Goal: Task Accomplishment & Management: Manage account settings

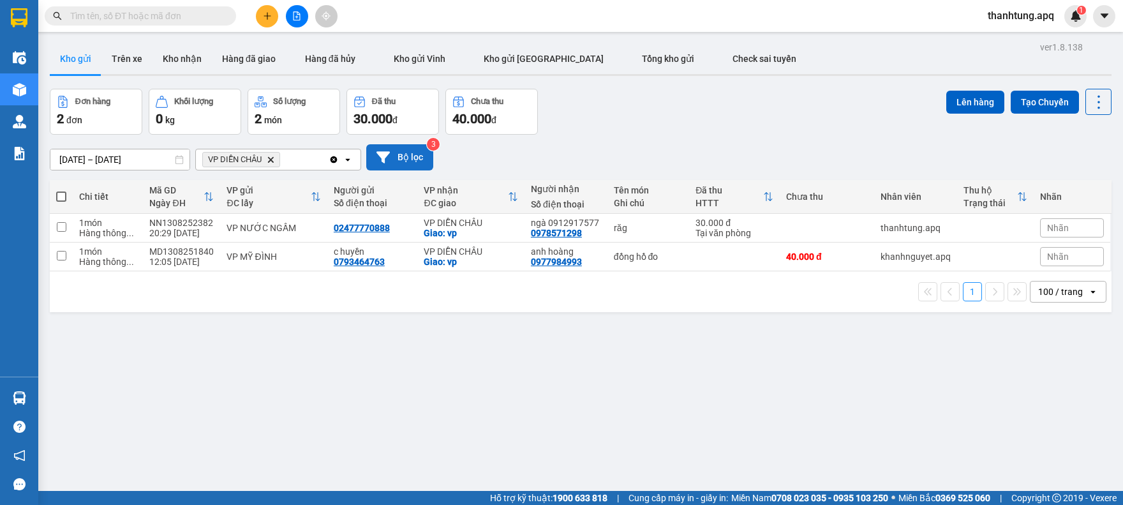
click at [397, 156] on button "Bộ lọc" at bounding box center [399, 157] width 67 height 26
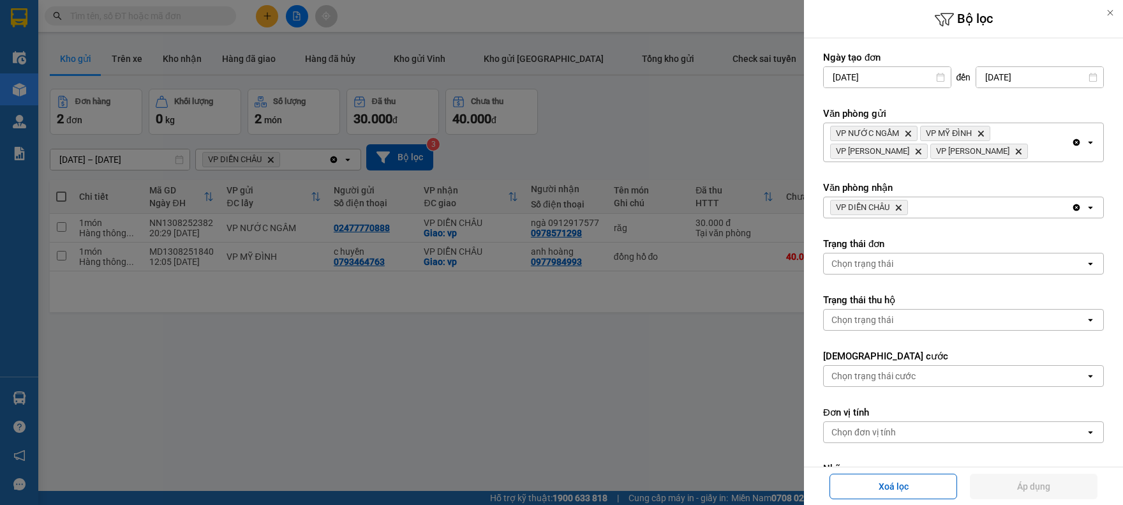
click at [1073, 205] on icon "Clear all" at bounding box center [1076, 207] width 7 height 7
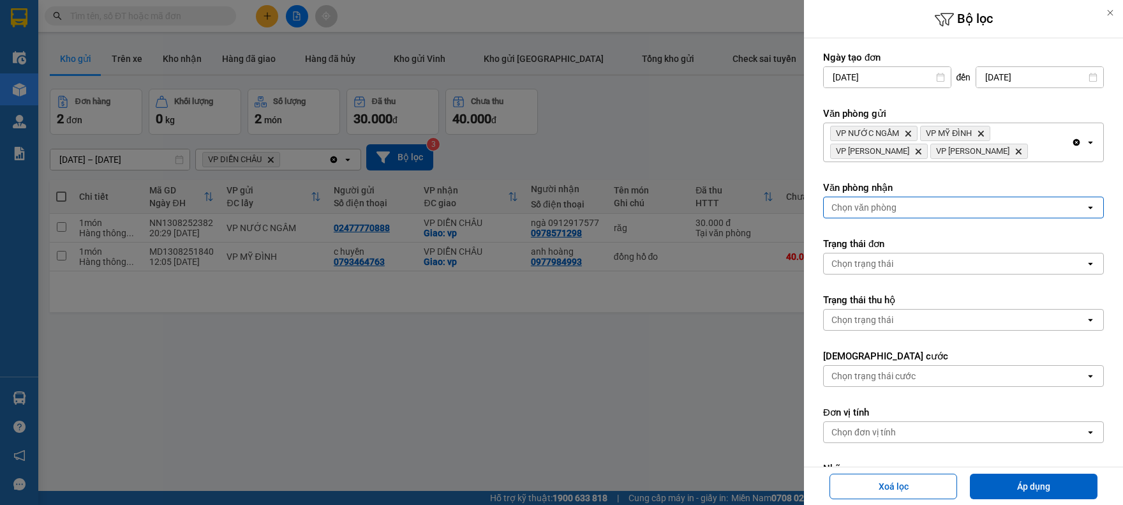
click at [1032, 205] on div "Chọn văn phòng" at bounding box center [955, 207] width 262 height 20
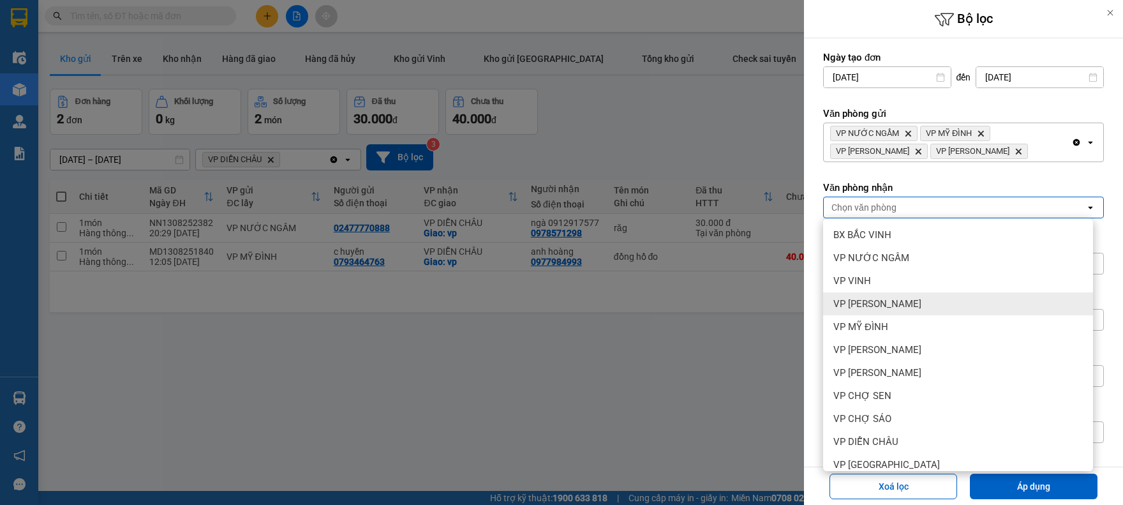
click at [988, 309] on div "VP [PERSON_NAME]" at bounding box center [958, 303] width 270 height 23
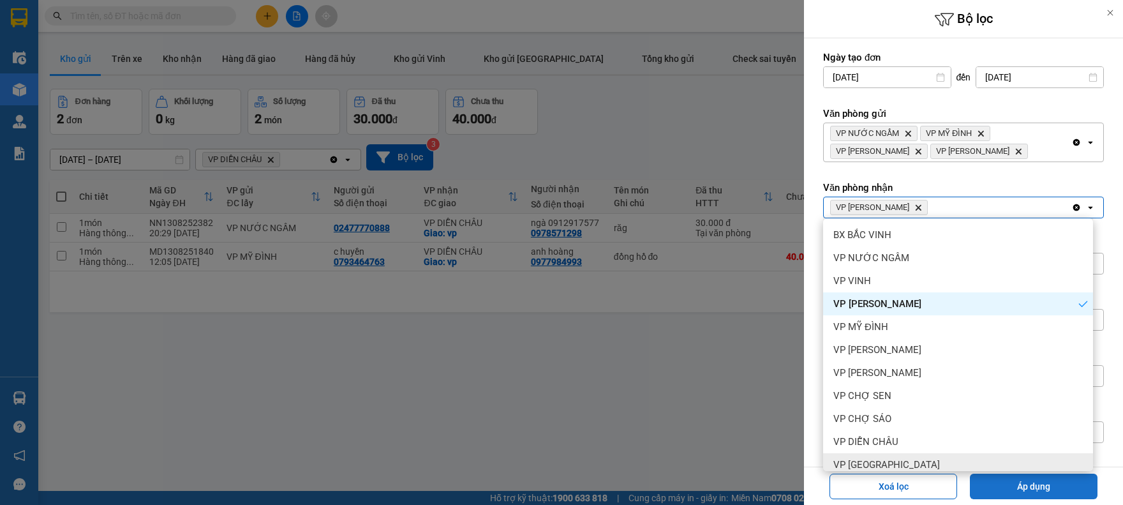
click at [1035, 482] on button "Áp dụng" at bounding box center [1034, 486] width 128 height 26
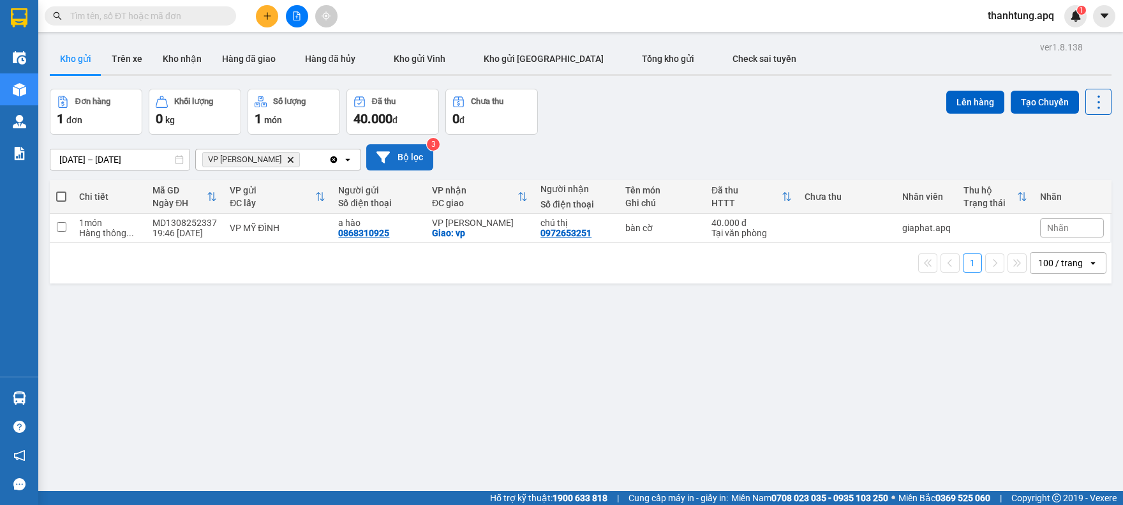
click at [409, 161] on button "Bộ lọc" at bounding box center [399, 157] width 67 height 26
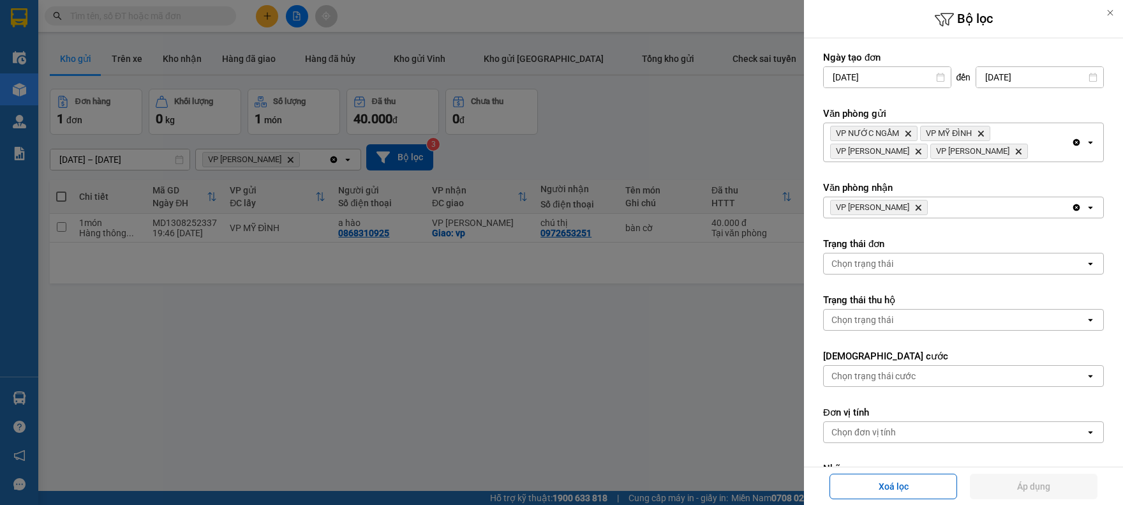
click at [920, 206] on icon "Delete" at bounding box center [918, 207] width 8 height 8
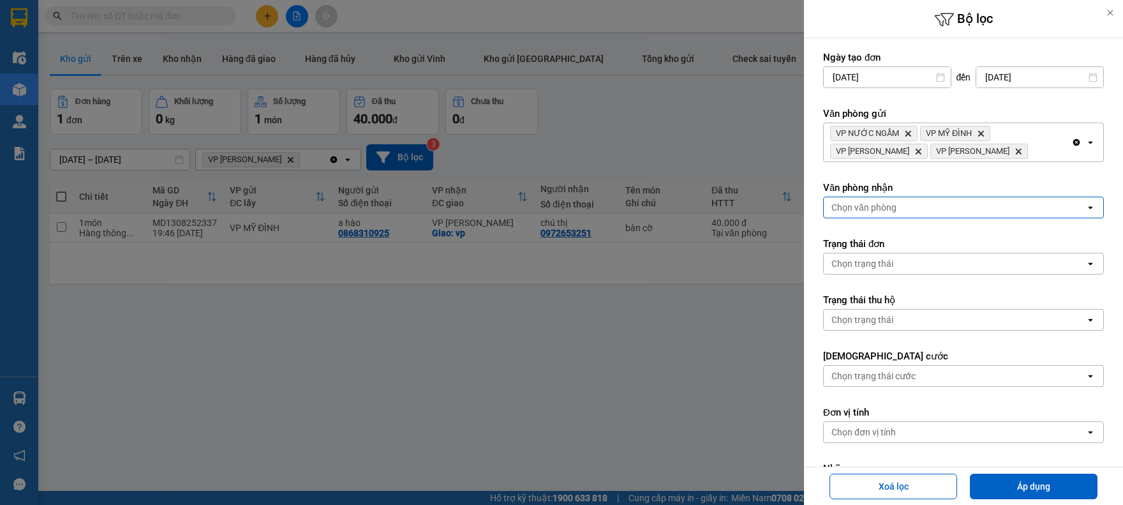
click at [920, 206] on div "Chọn văn phòng" at bounding box center [955, 207] width 262 height 20
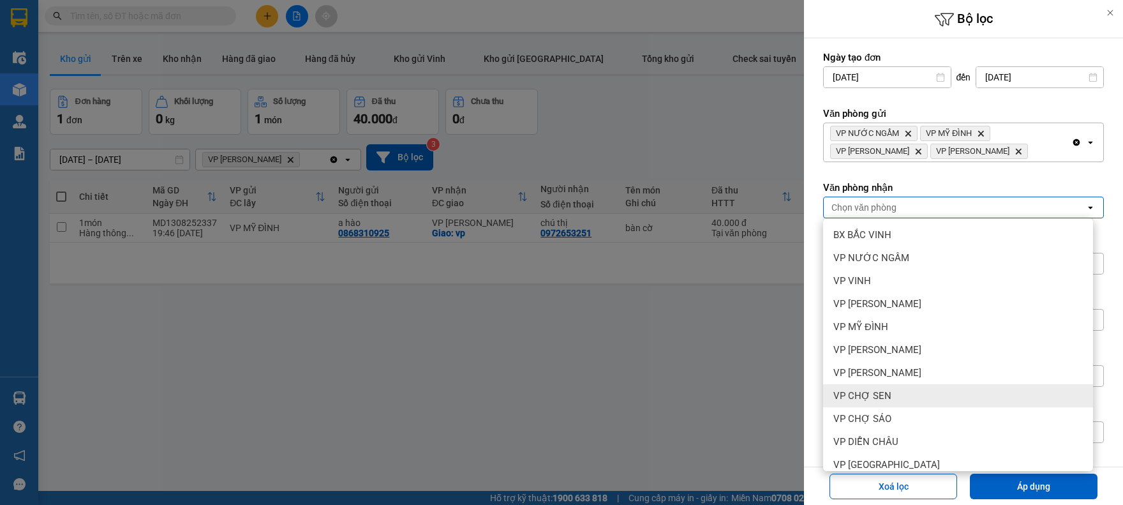
click at [902, 396] on div "VP CHỢ SEN" at bounding box center [958, 395] width 270 height 23
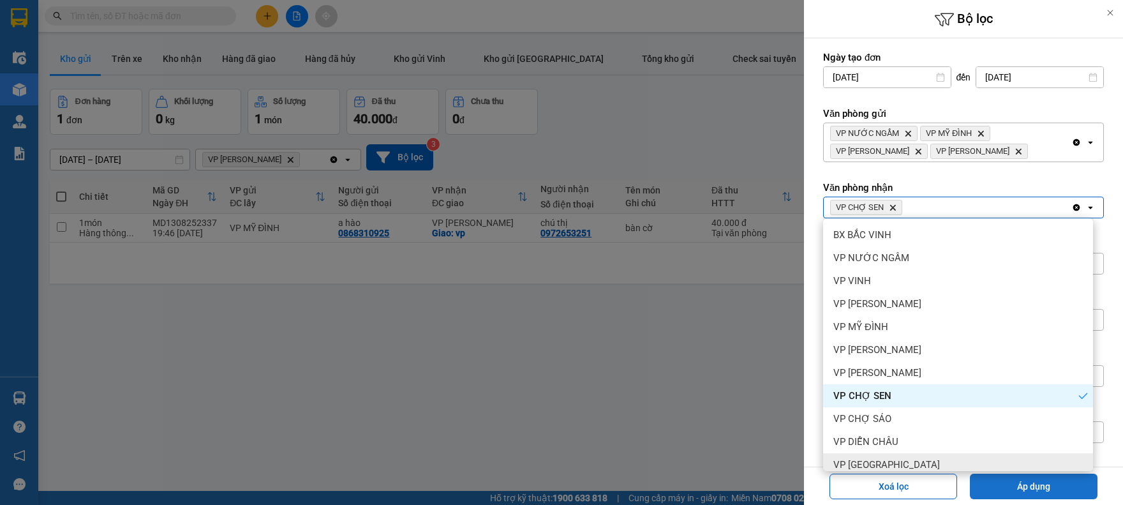
click at [980, 482] on button "Áp dụng" at bounding box center [1034, 486] width 128 height 26
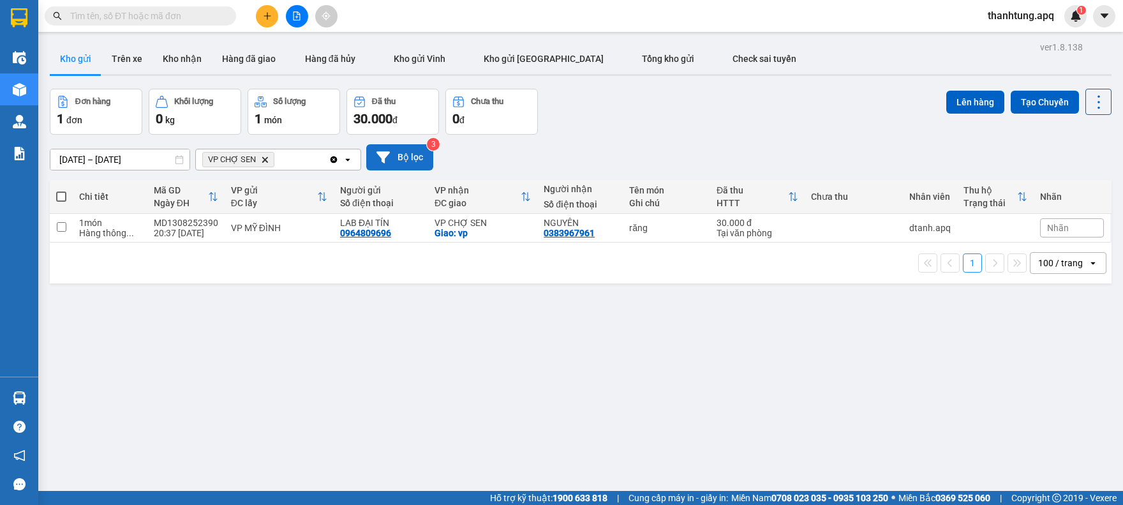
click at [410, 167] on button "Bộ lọc" at bounding box center [399, 157] width 67 height 26
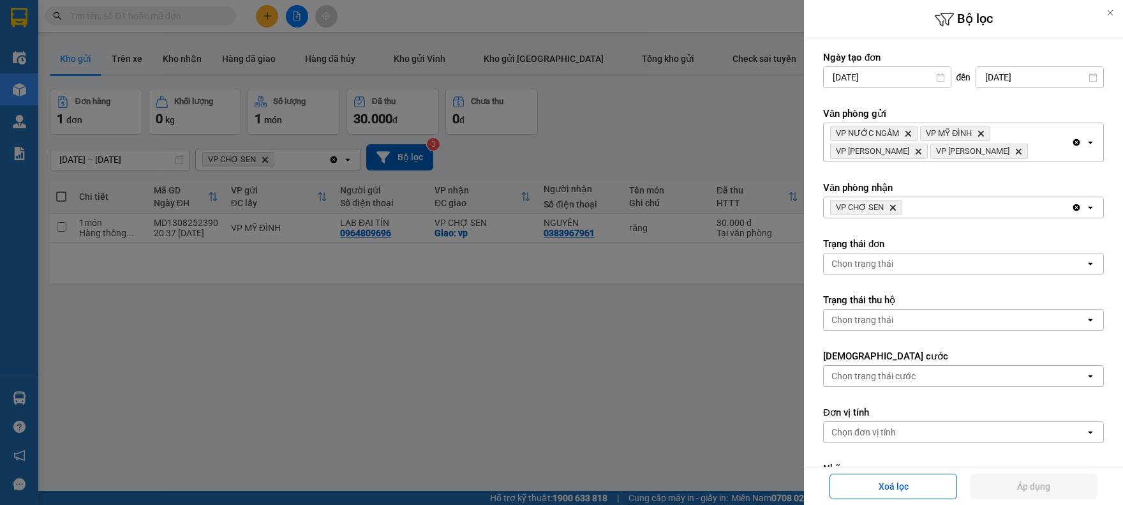
click at [892, 207] on icon "VP CHỢ SEN, close by backspace" at bounding box center [893, 208] width 6 height 6
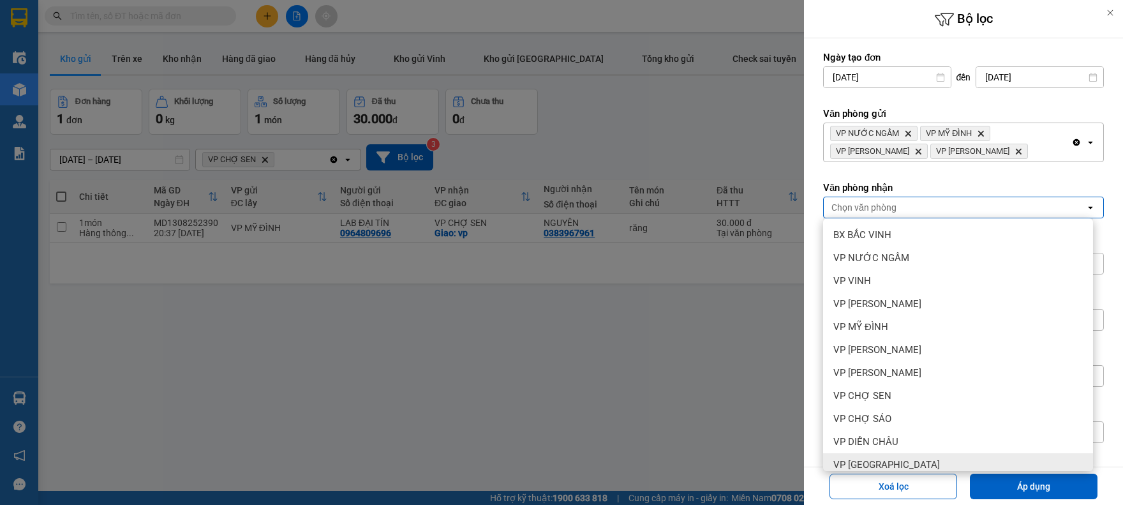
click at [910, 457] on div "VP [GEOGRAPHIC_DATA]" at bounding box center [958, 464] width 270 height 23
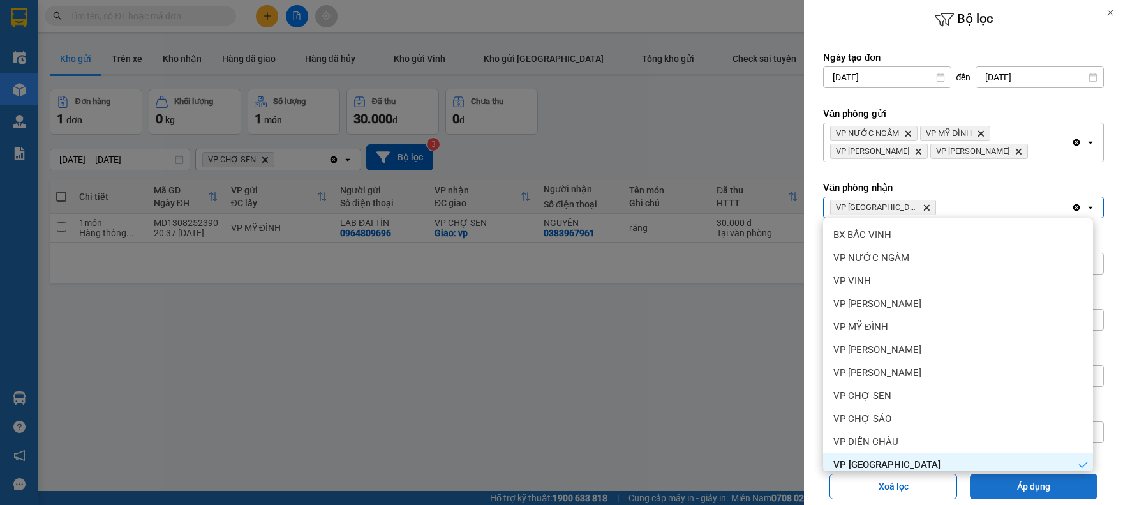
click at [1005, 491] on button "Áp dụng" at bounding box center [1034, 486] width 128 height 26
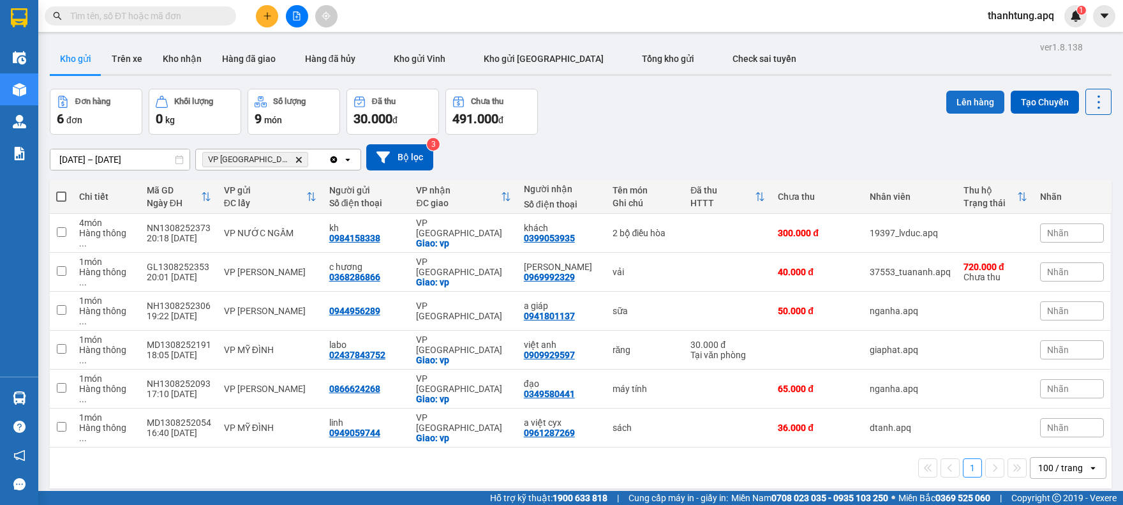
click at [948, 104] on button "Lên hàng" at bounding box center [975, 102] width 58 height 23
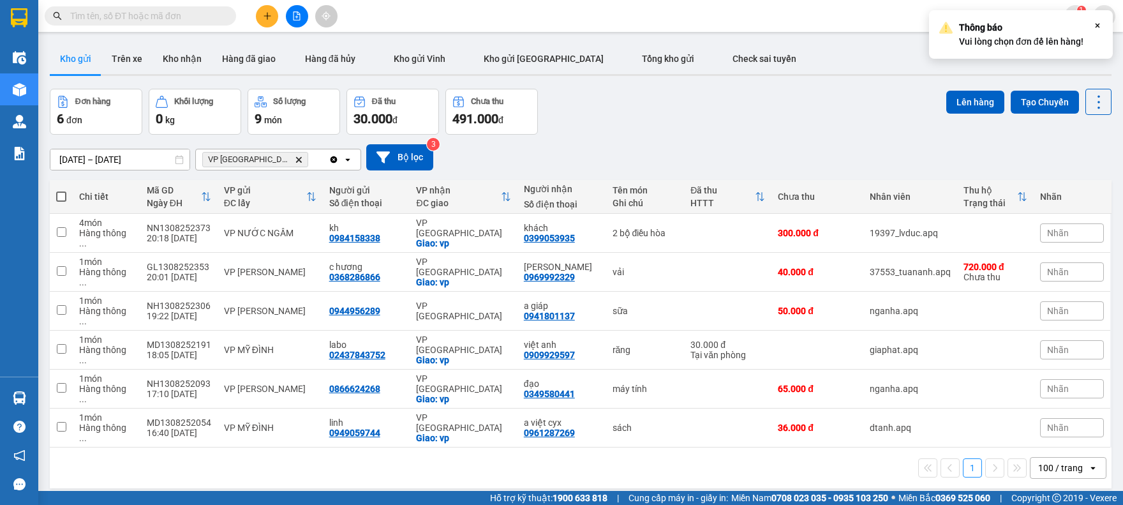
click at [832, 105] on div "Đơn hàng 6 đơn Khối lượng 0 kg Số lượng 9 món Đã thu 30.000 đ Chưa thu 491.000 …" at bounding box center [581, 112] width 1062 height 46
click at [946, 108] on button "Lên hàng" at bounding box center [975, 102] width 58 height 23
click at [415, 152] on button "Bộ lọc" at bounding box center [399, 157] width 67 height 26
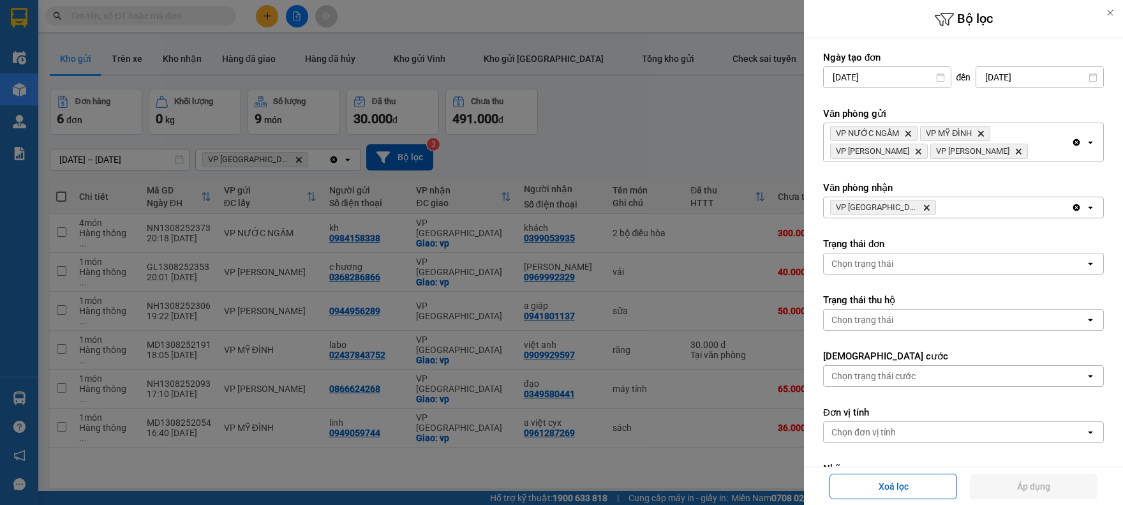
click at [922, 206] on icon "Delete" at bounding box center [926, 207] width 8 height 8
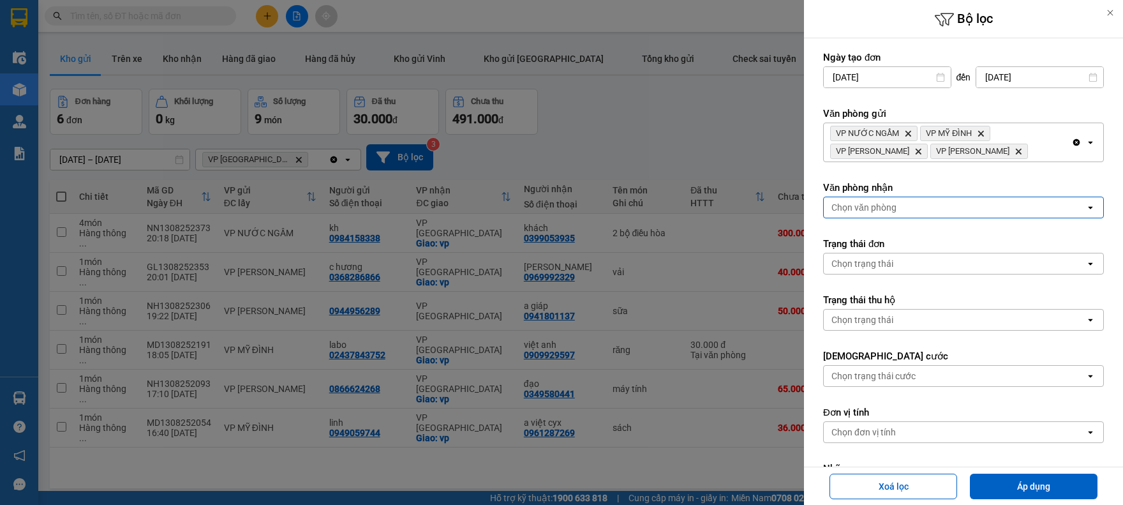
click at [905, 206] on div "Chọn văn phòng" at bounding box center [955, 207] width 262 height 20
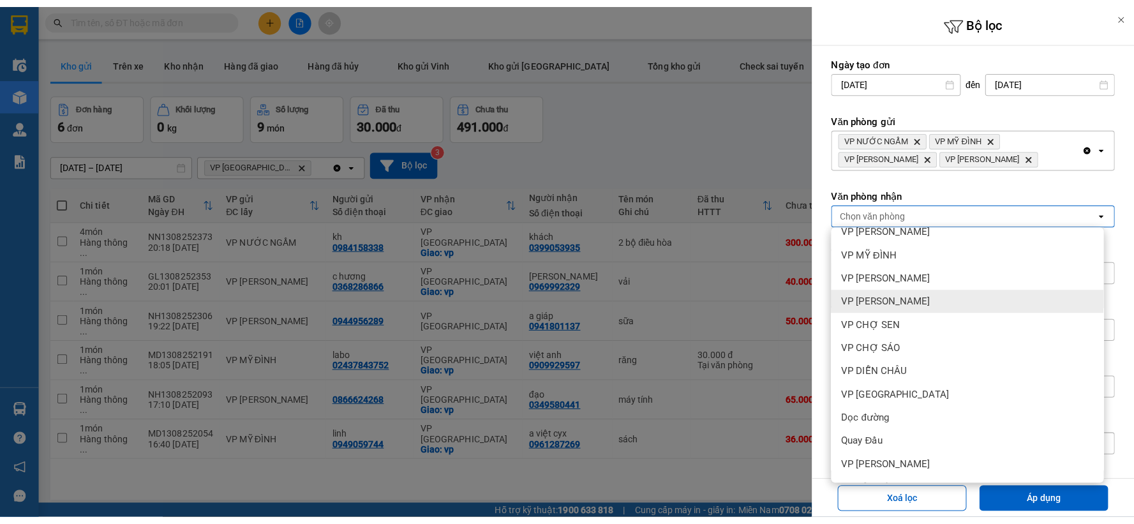
scroll to position [148, 0]
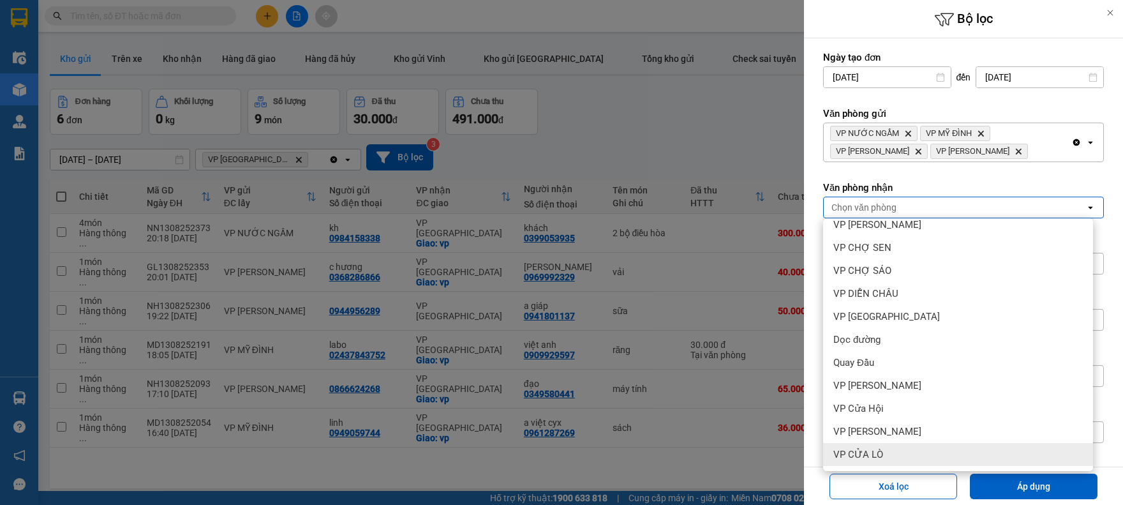
click at [891, 452] on div "VP CỬA LÒ" at bounding box center [958, 454] width 270 height 23
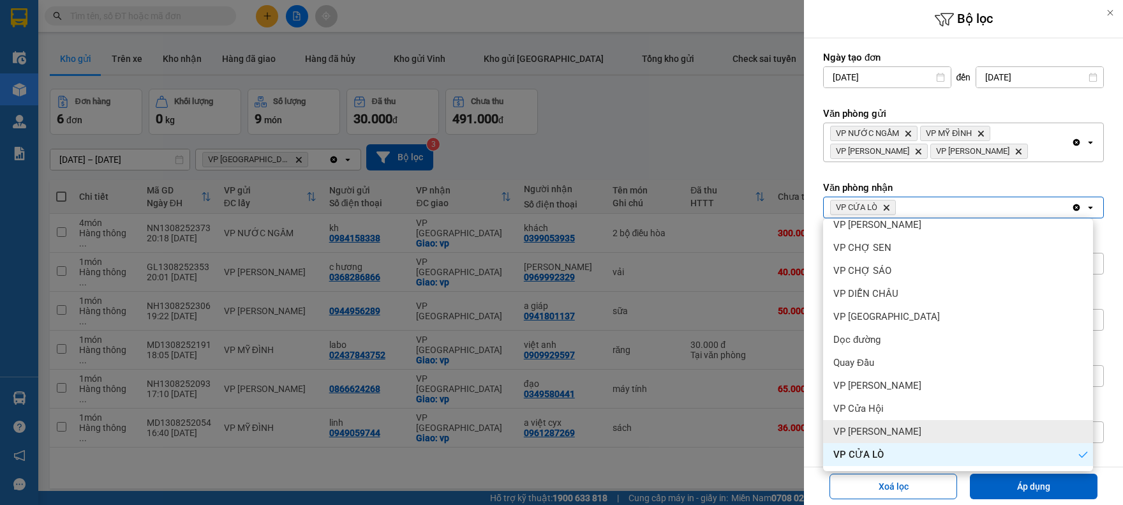
drag, startPoint x: 891, startPoint y: 452, endPoint x: 896, endPoint y: 426, distance: 26.0
click at [896, 426] on div "VP [PERSON_NAME]" at bounding box center [958, 431] width 270 height 23
click at [895, 405] on div "VP Cửa Hội" at bounding box center [958, 408] width 270 height 23
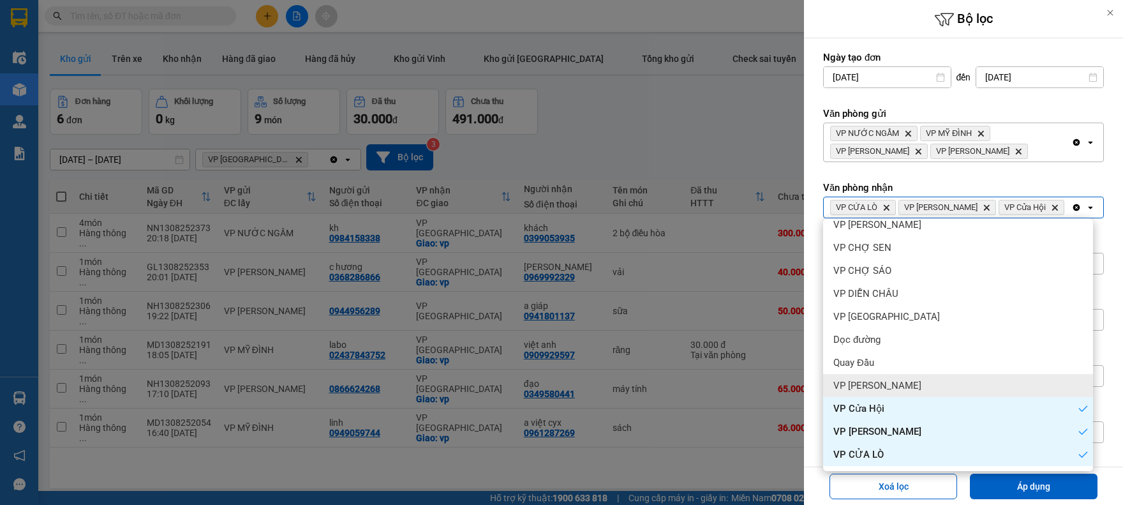
click at [897, 385] on div "VP [PERSON_NAME]" at bounding box center [958, 385] width 270 height 23
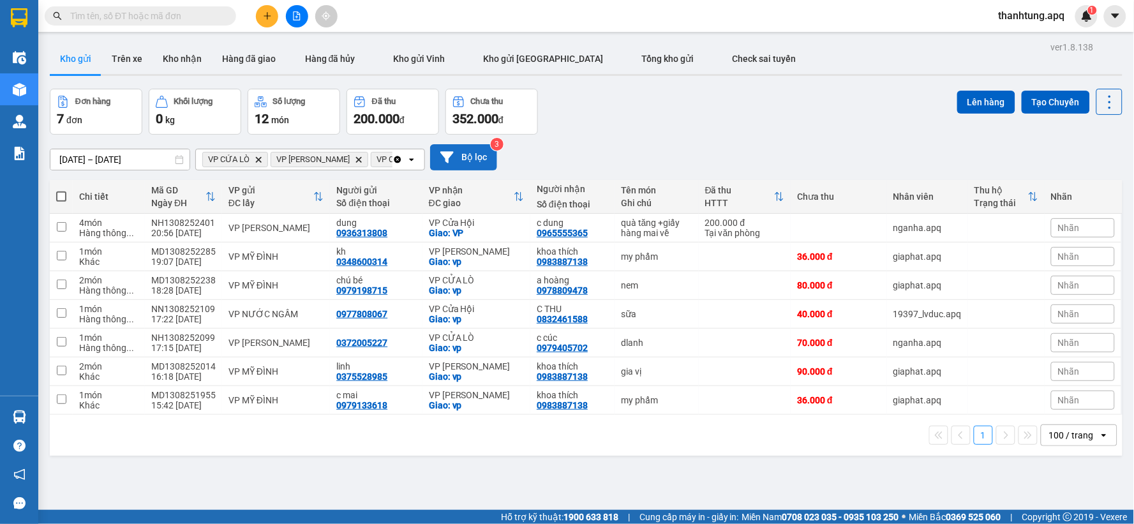
click at [467, 161] on button "Bộ lọc" at bounding box center [463, 157] width 67 height 26
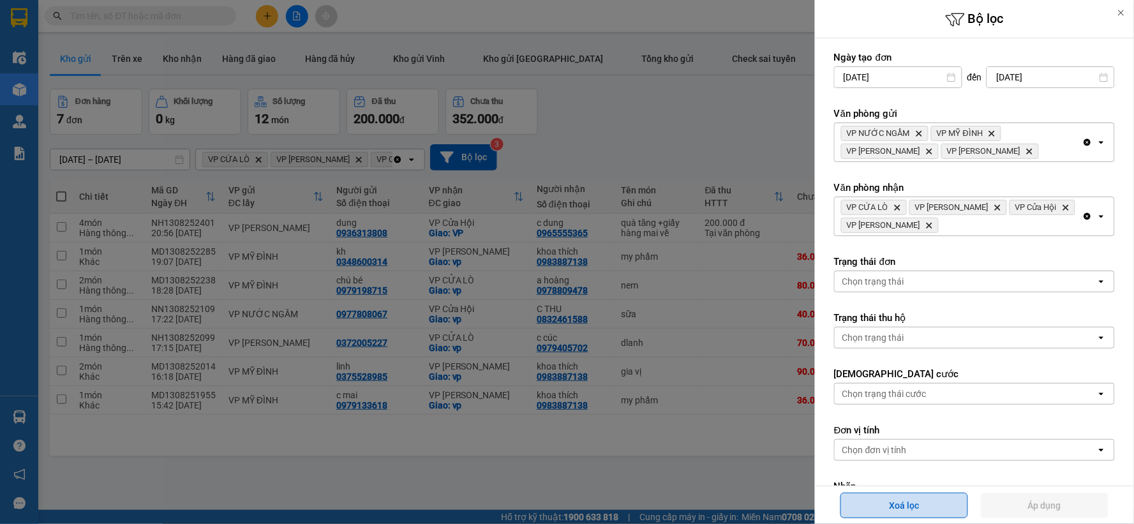
click at [965, 512] on button "Xoá lọc" at bounding box center [904, 505] width 128 height 26
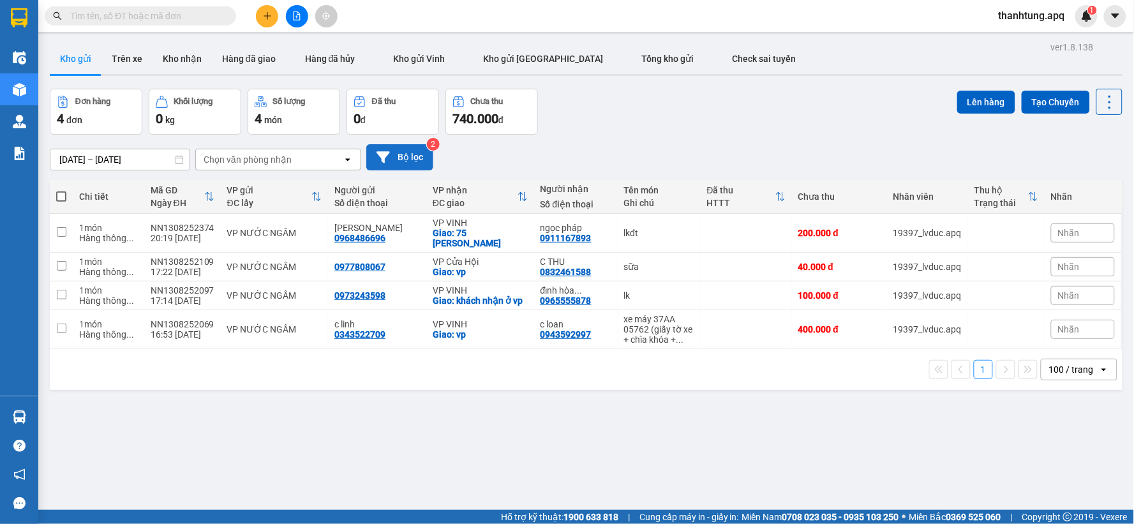
click at [418, 158] on button "Bộ lọc" at bounding box center [399, 157] width 67 height 26
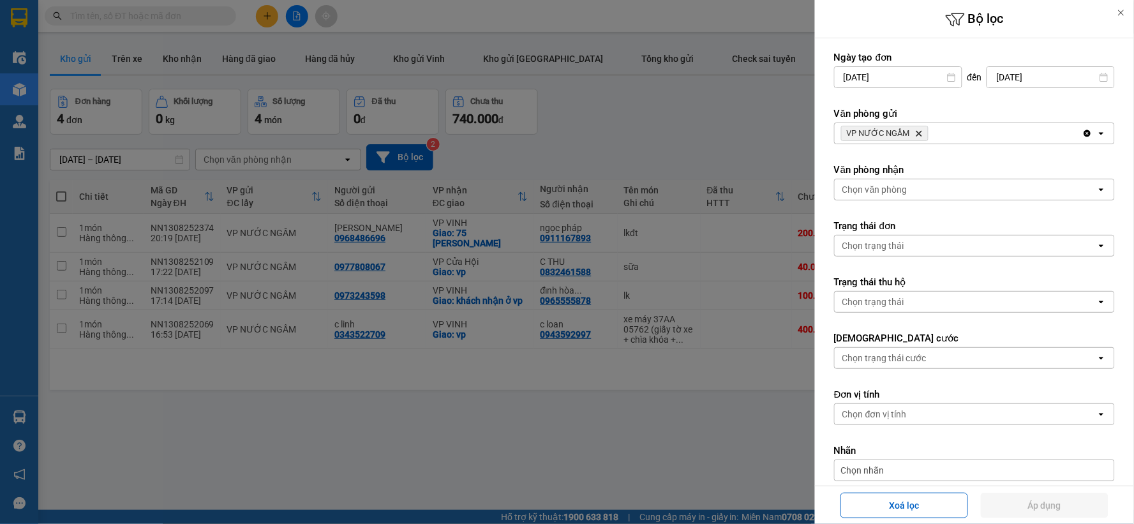
click at [936, 135] on div "VP NƯỚC NGẦM Delete" at bounding box center [958, 133] width 248 height 20
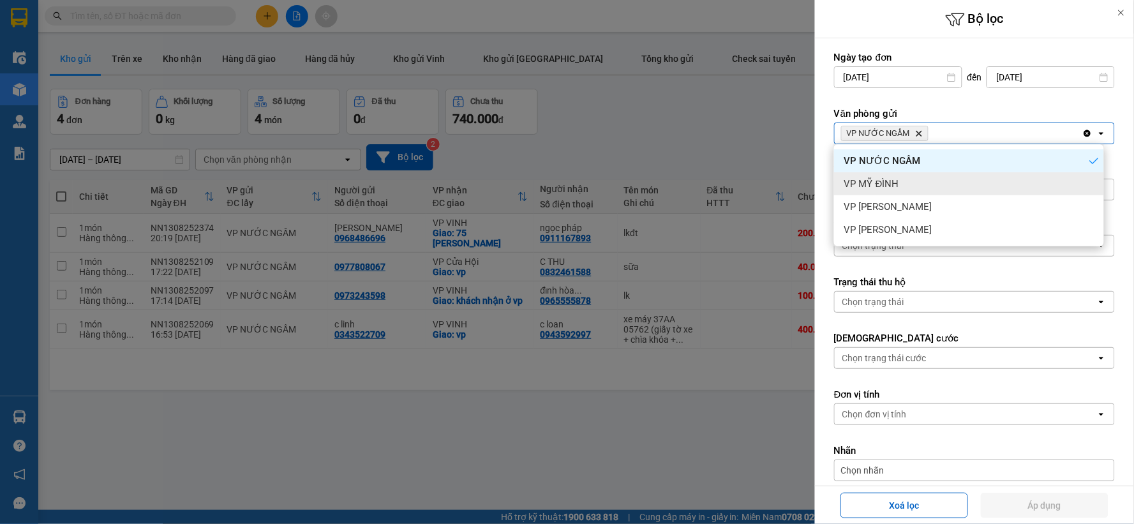
drag, startPoint x: 906, startPoint y: 177, endPoint x: 942, endPoint y: 162, distance: 38.3
click at [907, 177] on div "VP MỸ ĐÌNH" at bounding box center [969, 183] width 270 height 23
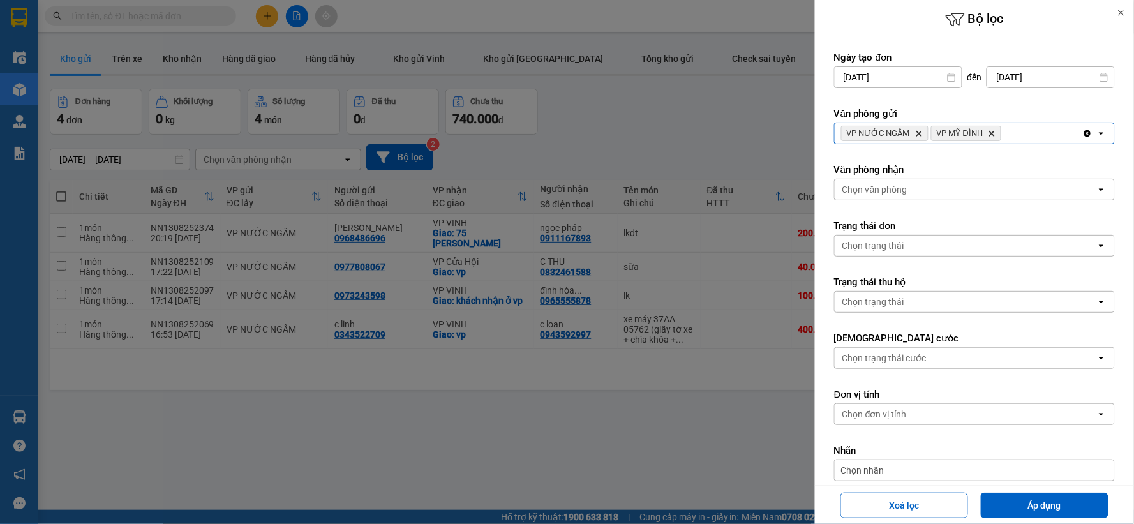
click at [1019, 134] on div "VP NƯỚC NGẦM Delete VP MỸ ĐÌNH Delete" at bounding box center [958, 133] width 248 height 20
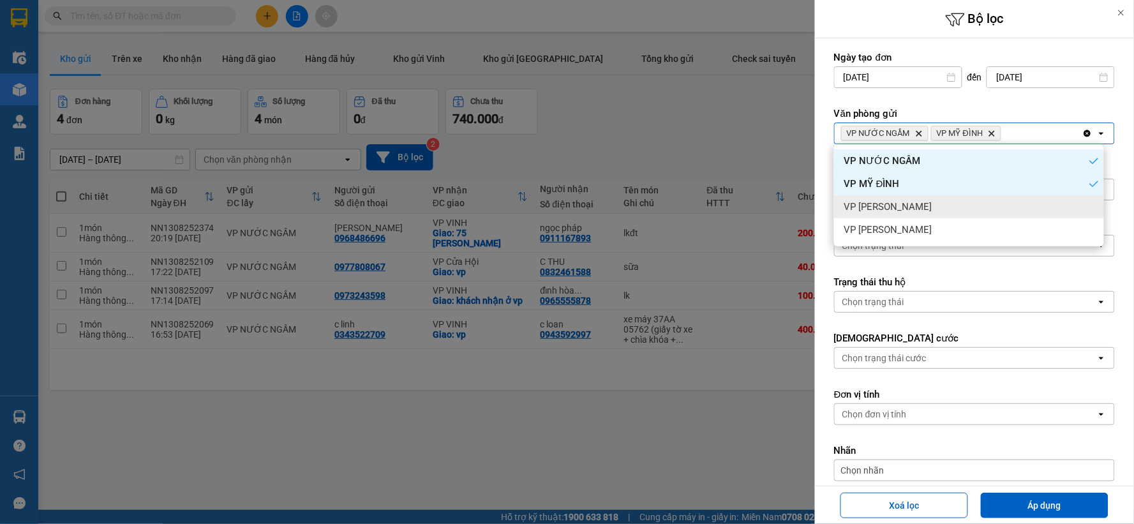
click at [942, 198] on div "VP [PERSON_NAME]" at bounding box center [969, 206] width 270 height 23
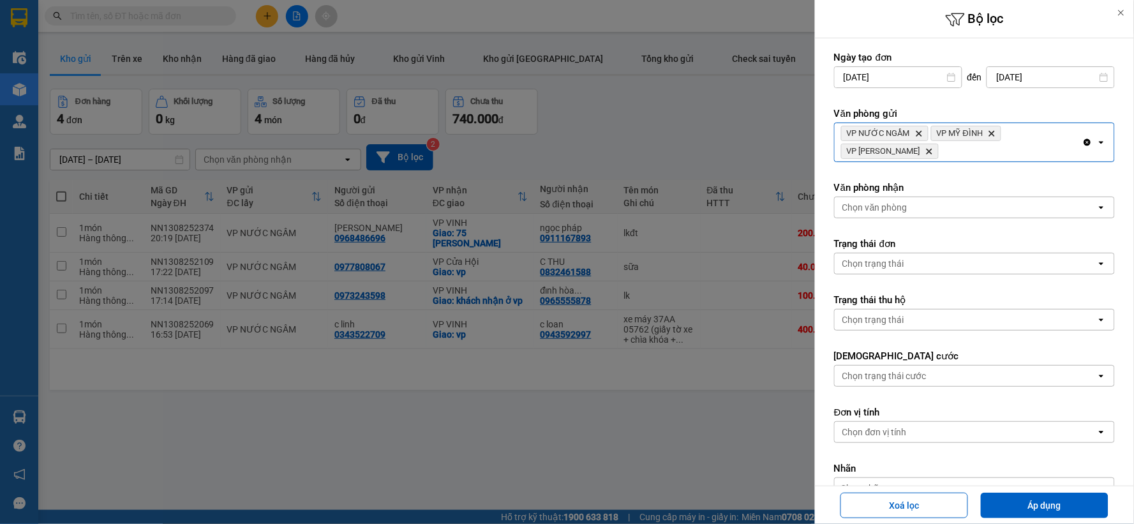
click at [1012, 144] on div "VP NƯỚC NGẦM Delete VP MỸ ĐÌNH Delete VP NGỌC HỒI Delete" at bounding box center [958, 142] width 248 height 38
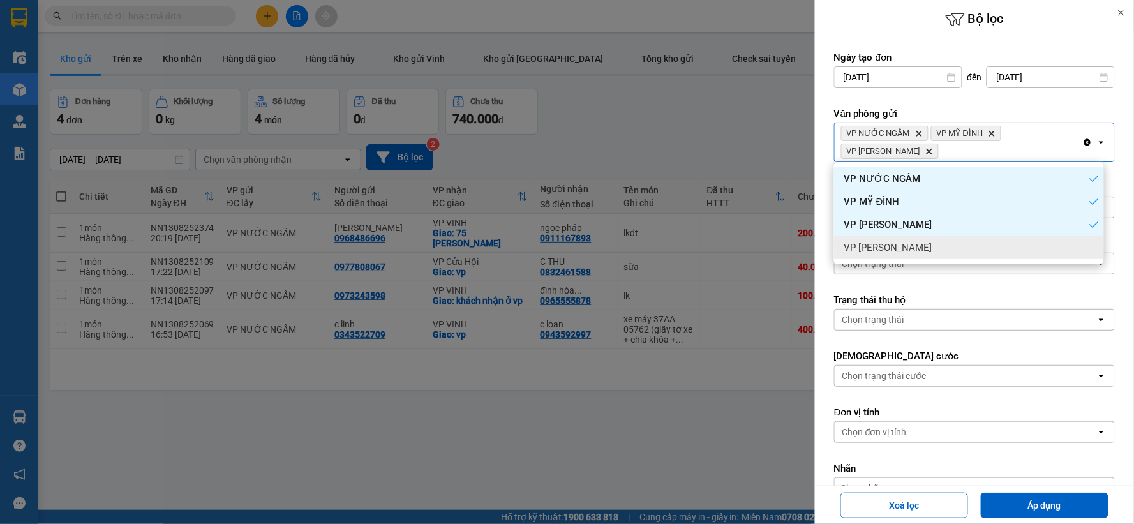
drag, startPoint x: 932, startPoint y: 244, endPoint x: 930, endPoint y: 220, distance: 24.3
click at [931, 245] on div "VP [PERSON_NAME]" at bounding box center [969, 247] width 270 height 23
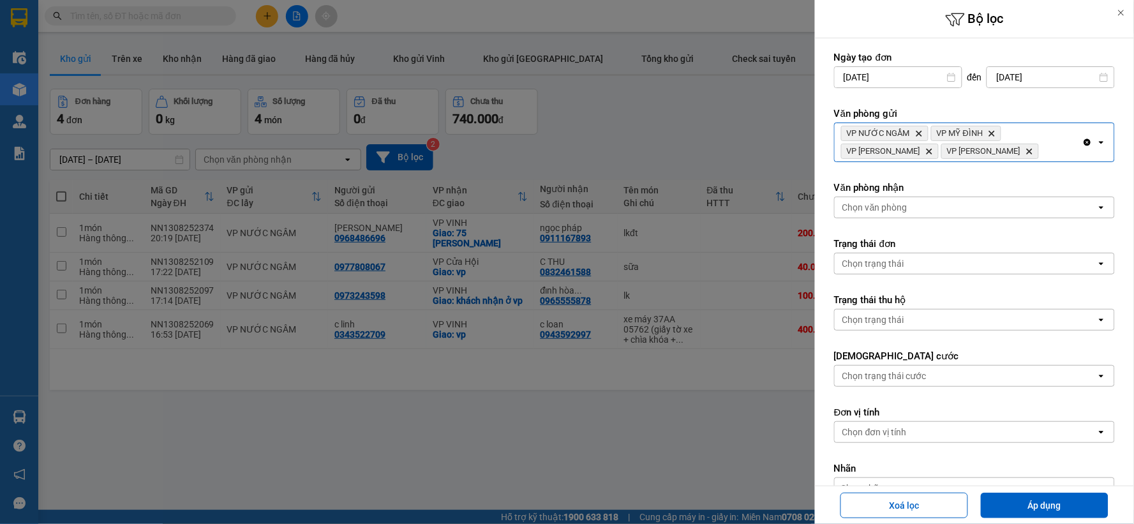
click at [930, 213] on div "Chọn văn phòng" at bounding box center [965, 207] width 262 height 20
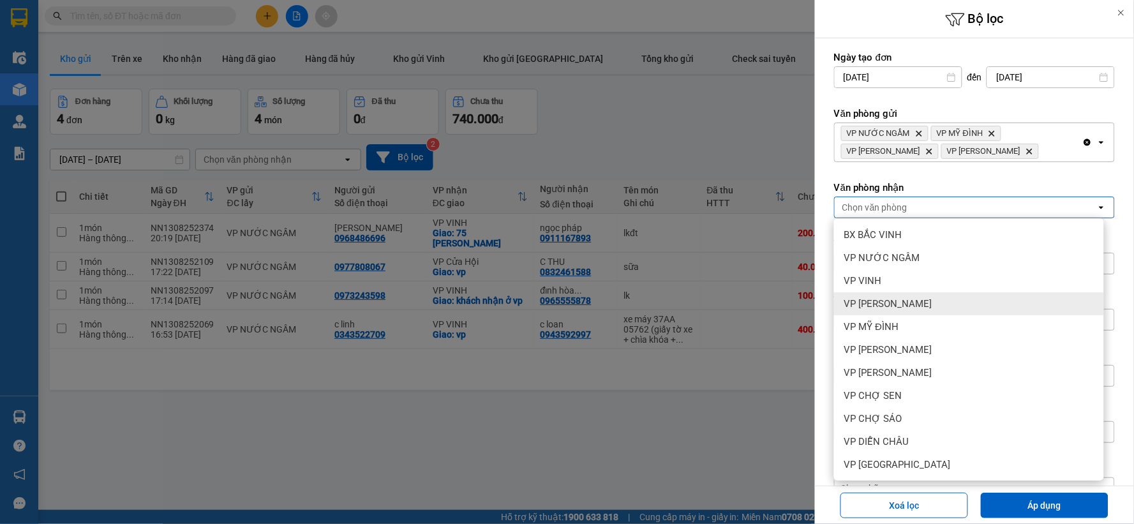
click at [932, 304] on span "VP [PERSON_NAME]" at bounding box center [888, 303] width 88 height 13
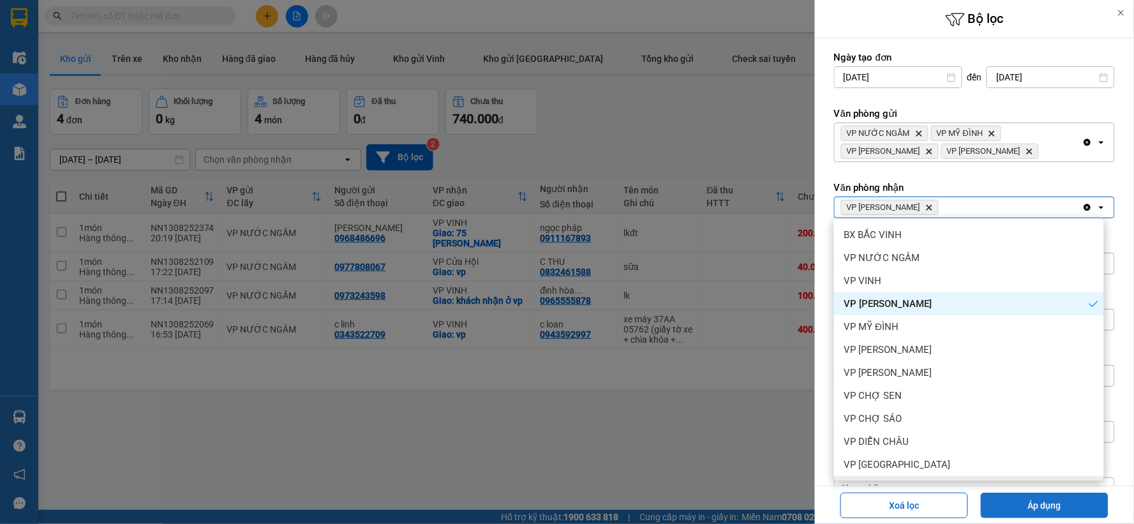
click at [1021, 512] on button "Áp dụng" at bounding box center [1044, 505] width 128 height 26
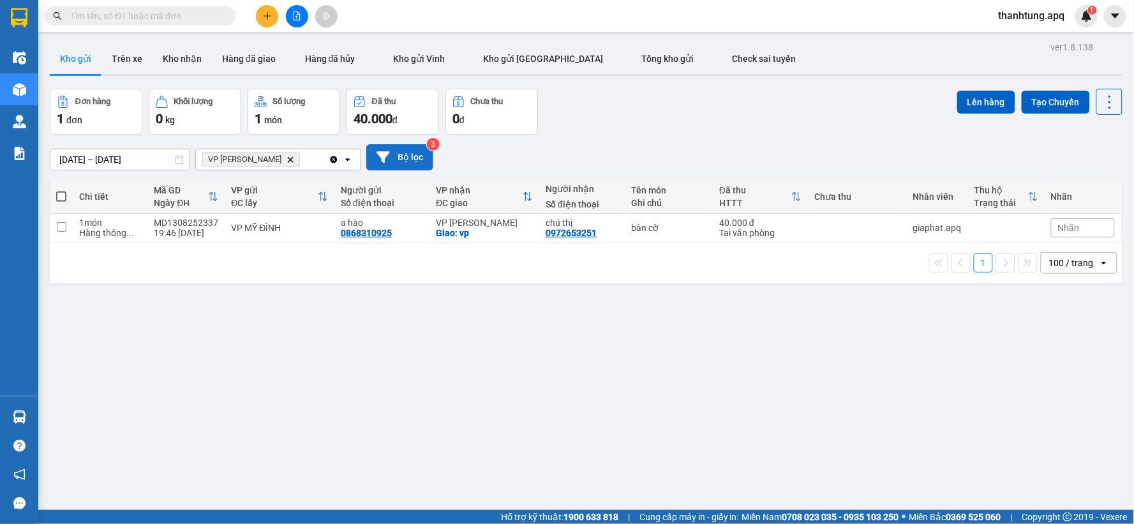
click at [416, 156] on button "Bộ lọc" at bounding box center [399, 157] width 67 height 26
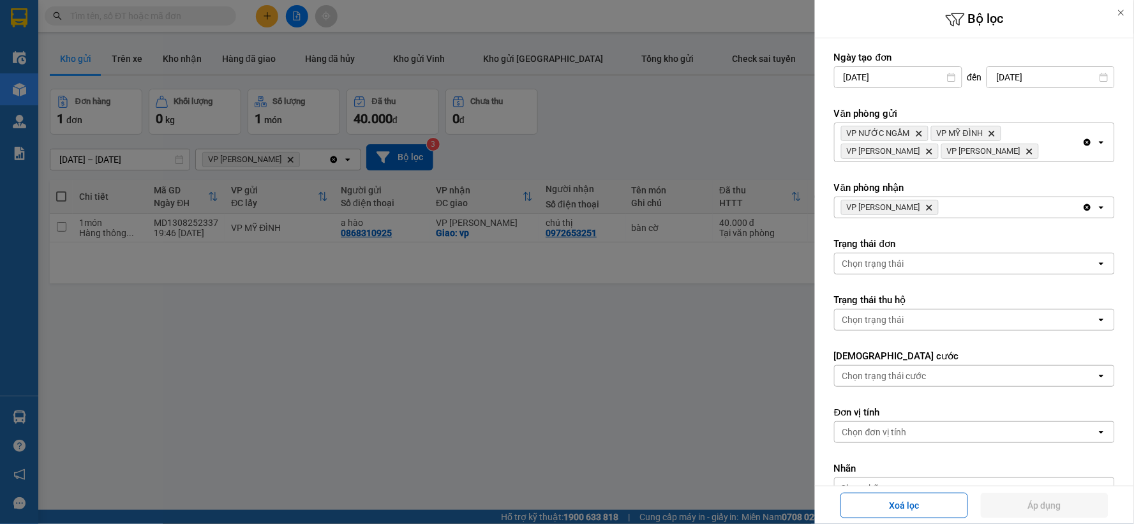
click at [933, 205] on icon "Delete" at bounding box center [929, 207] width 8 height 8
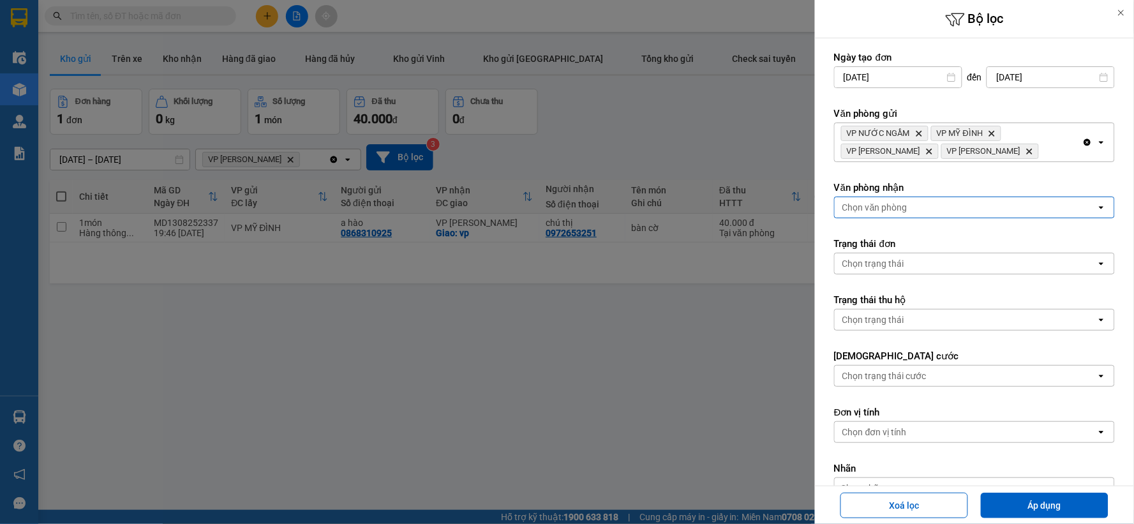
click at [935, 205] on div "Chọn văn phòng" at bounding box center [965, 207] width 262 height 20
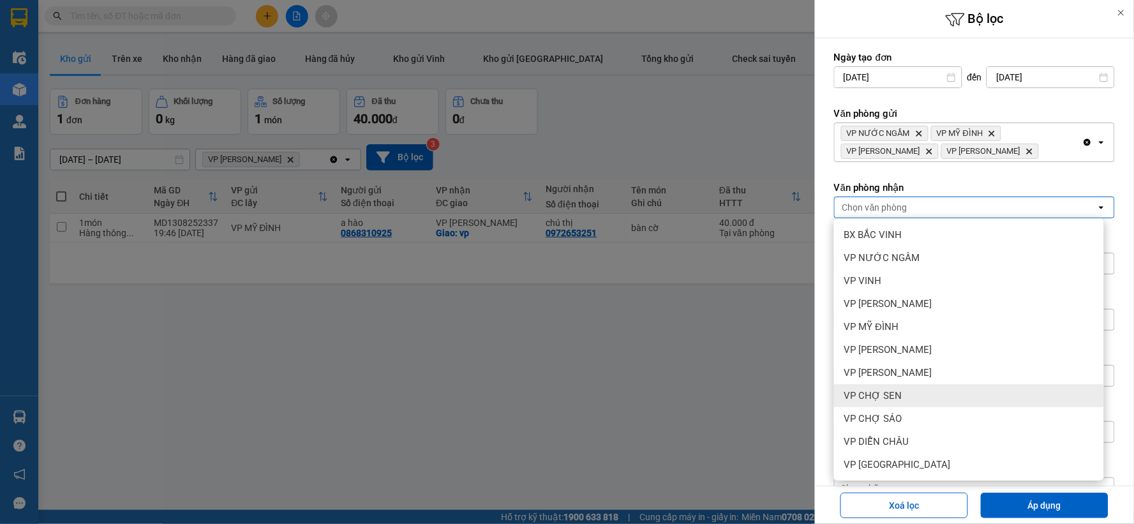
click at [936, 390] on div "VP CHỢ SEN" at bounding box center [969, 395] width 270 height 23
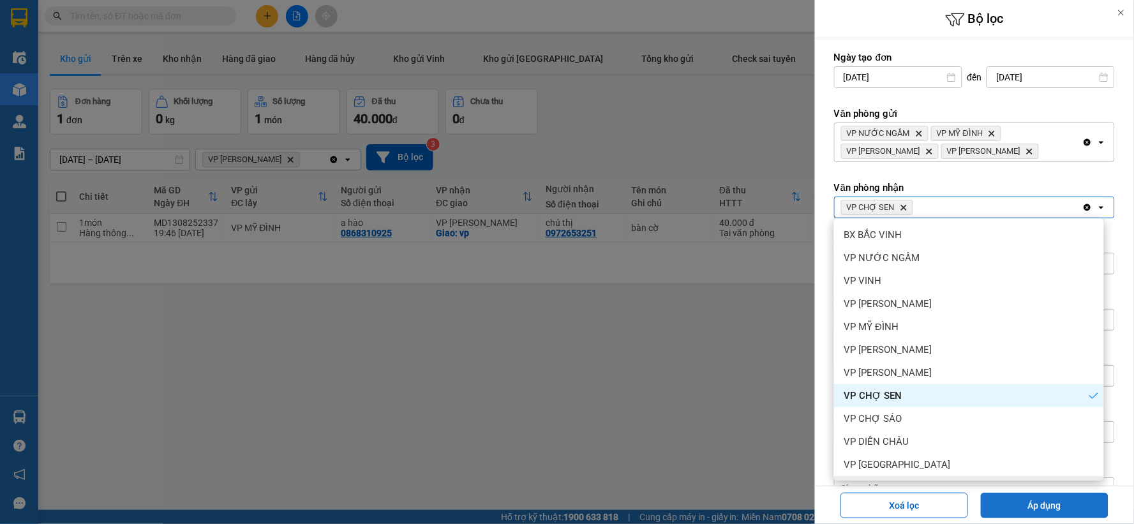
drag, startPoint x: 1062, startPoint y: 512, endPoint x: 1002, endPoint y: 495, distance: 62.4
click at [1061, 512] on button "Áp dụng" at bounding box center [1044, 505] width 128 height 26
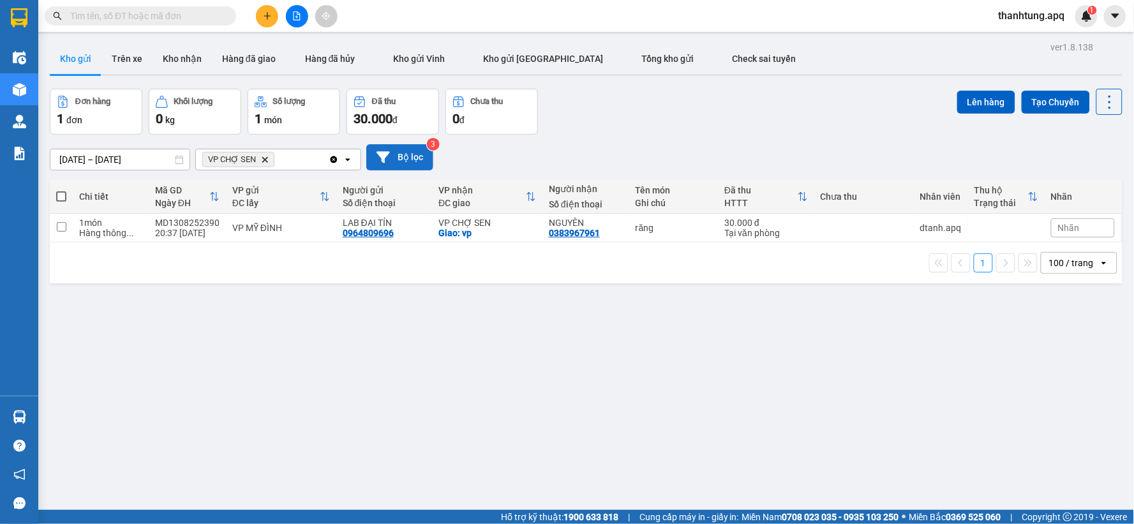
click at [407, 154] on button "Bộ lọc" at bounding box center [399, 157] width 67 height 26
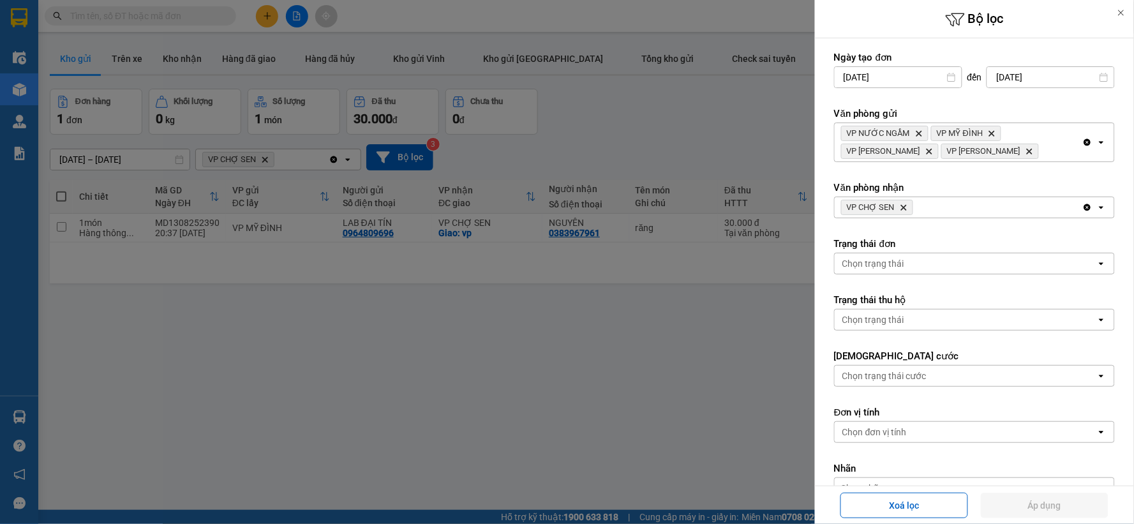
click at [902, 207] on icon "Delete" at bounding box center [903, 207] width 8 height 8
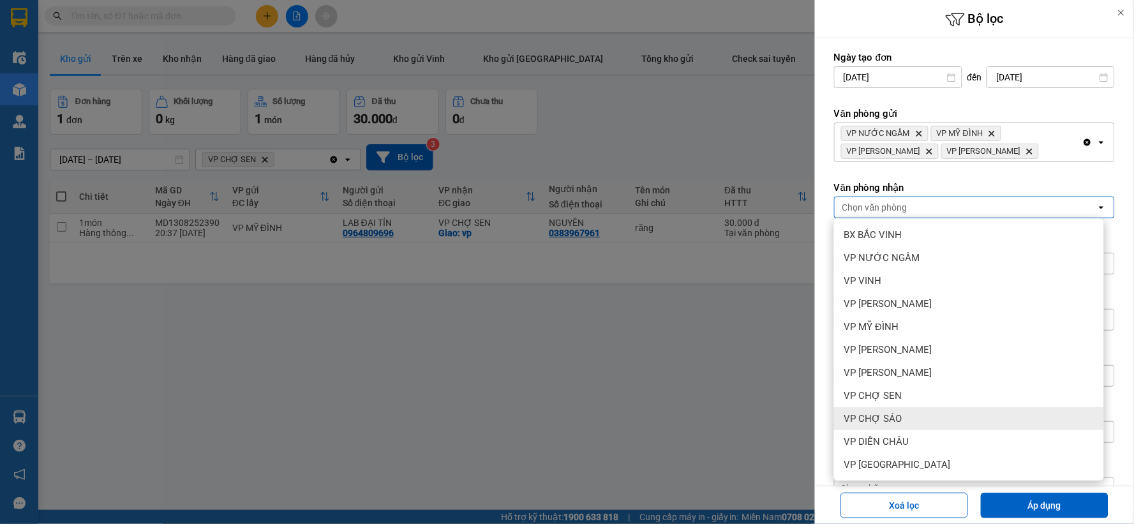
click at [884, 413] on span "VP CHỢ SÁO" at bounding box center [873, 418] width 58 height 13
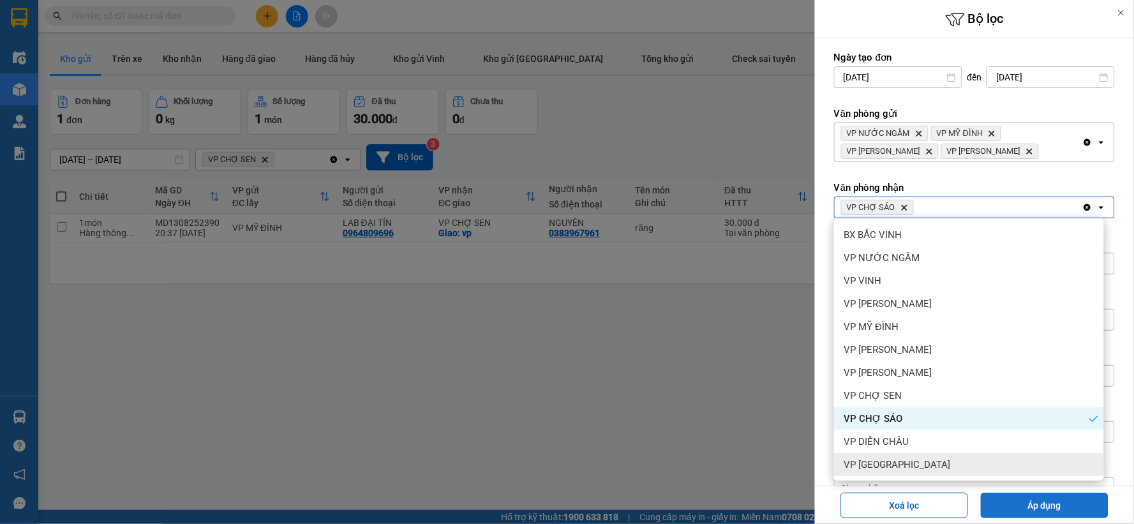
click at [1095, 501] on button "Áp dụng" at bounding box center [1044, 505] width 128 height 26
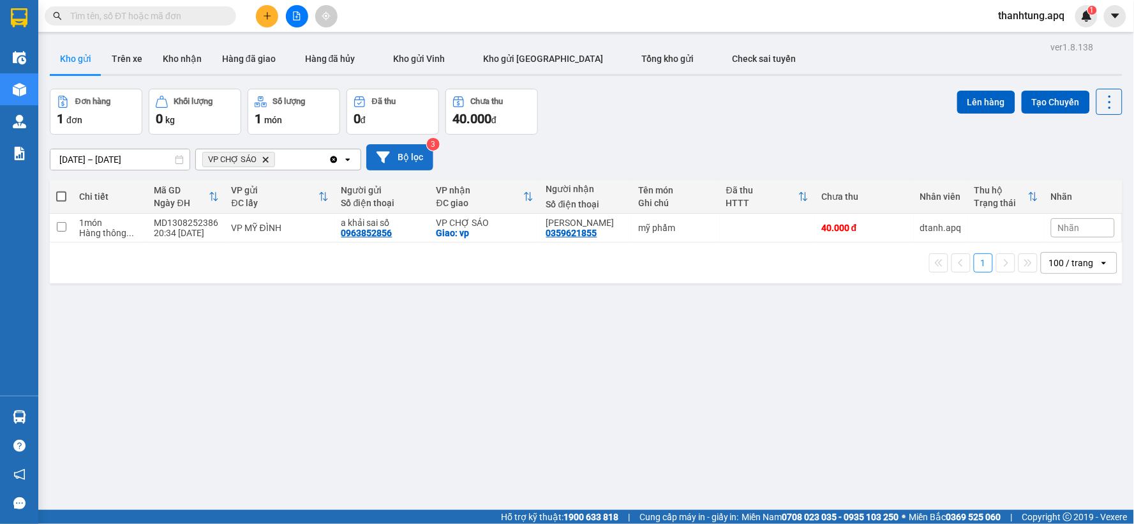
click at [407, 156] on button "Bộ lọc" at bounding box center [399, 157] width 67 height 26
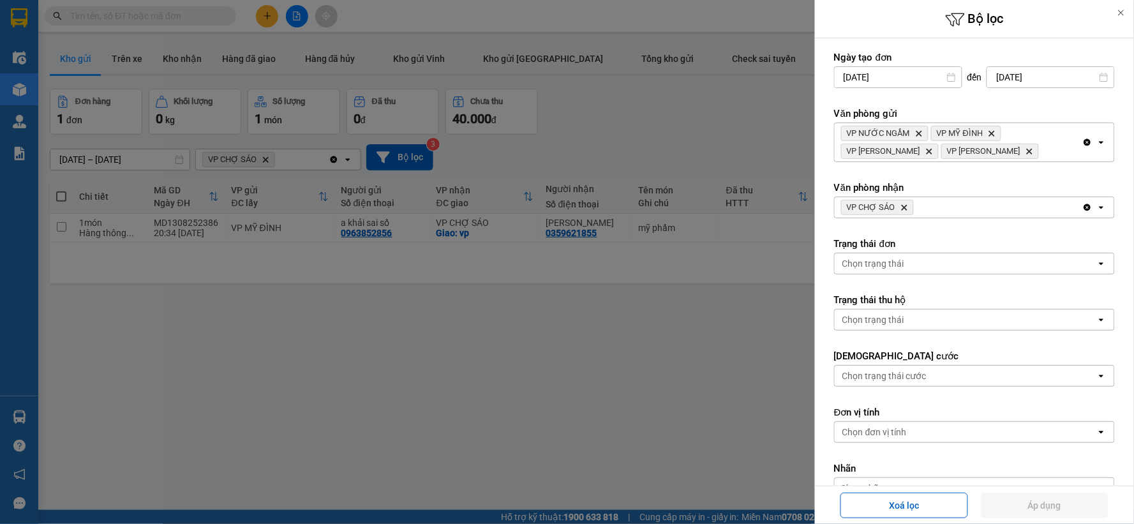
click at [905, 207] on icon "Delete" at bounding box center [904, 207] width 8 height 8
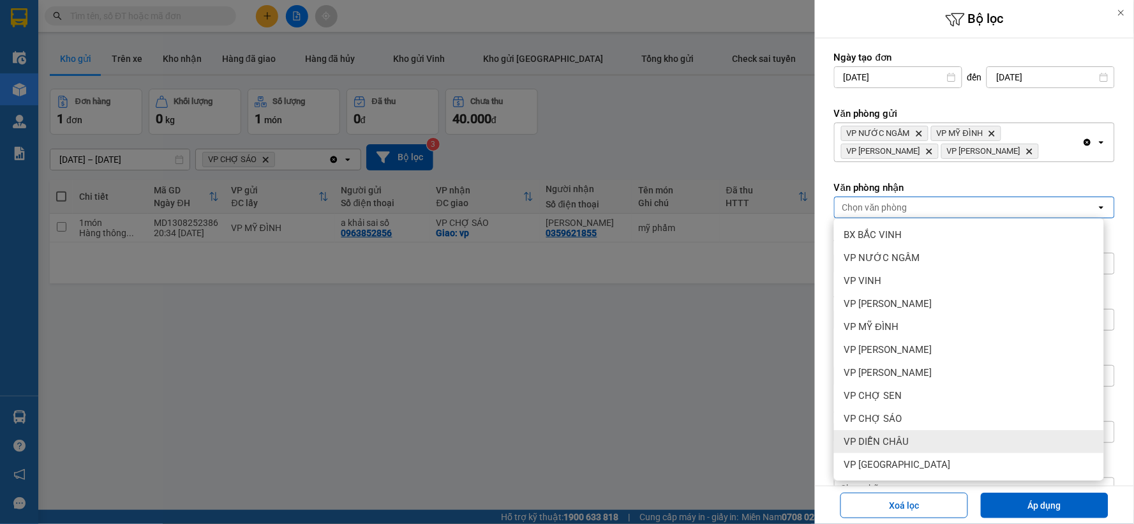
click at [926, 448] on div "VP DIỄN CHÂU" at bounding box center [969, 441] width 270 height 23
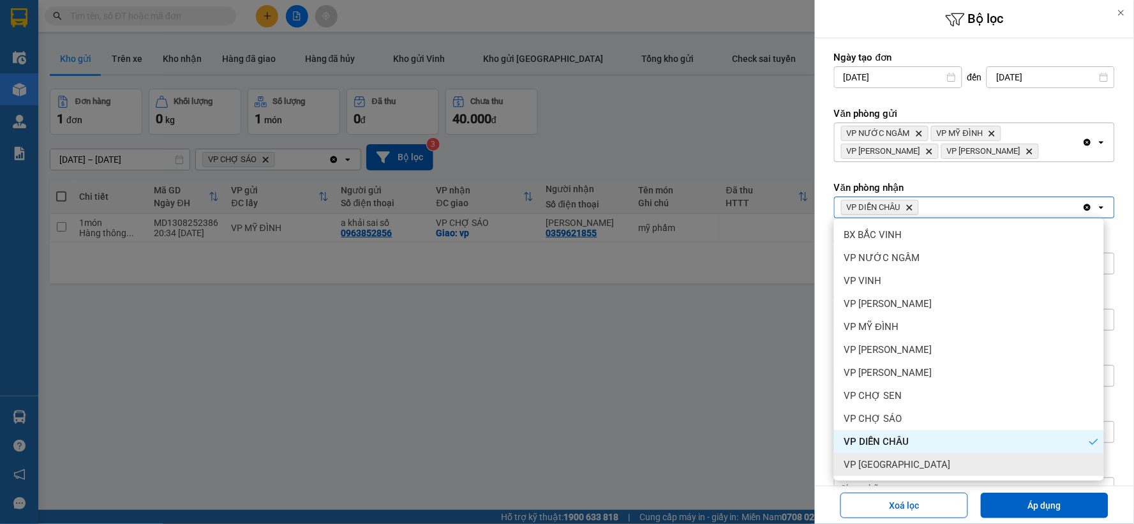
click at [929, 462] on div "VP [GEOGRAPHIC_DATA]" at bounding box center [969, 464] width 270 height 23
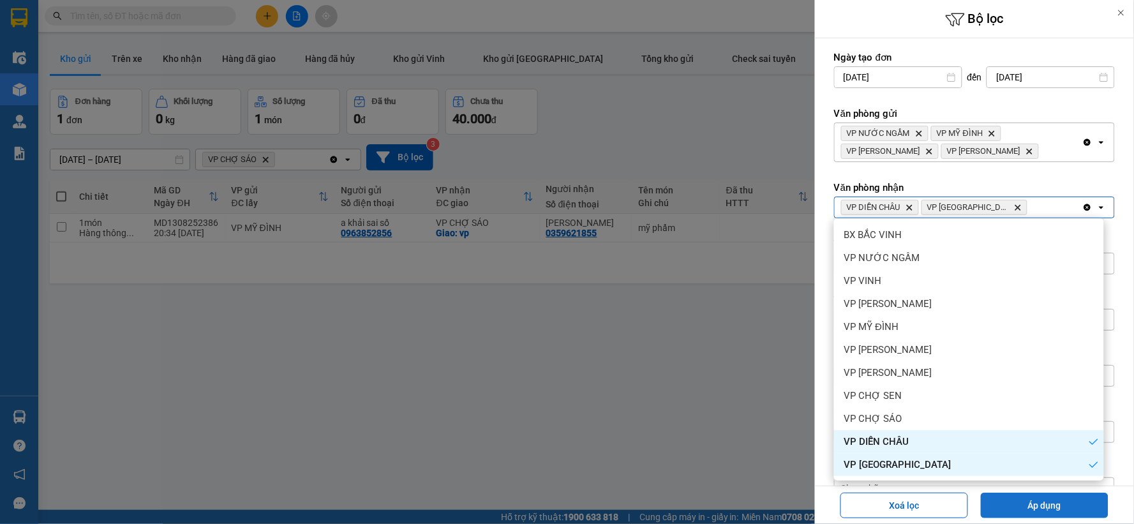
click at [1022, 494] on button "Áp dụng" at bounding box center [1044, 505] width 128 height 26
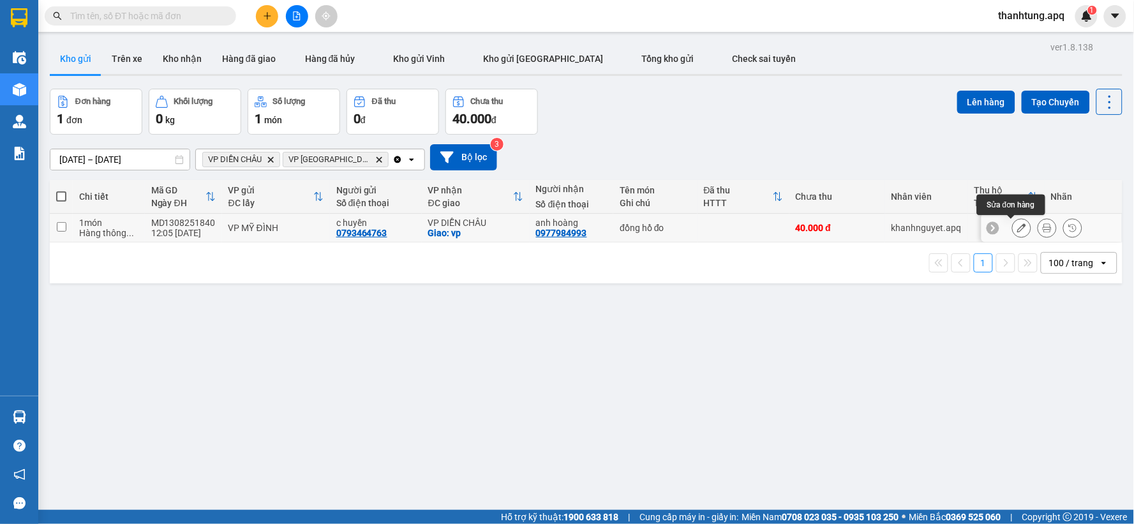
click at [1017, 226] on icon at bounding box center [1021, 227] width 9 height 9
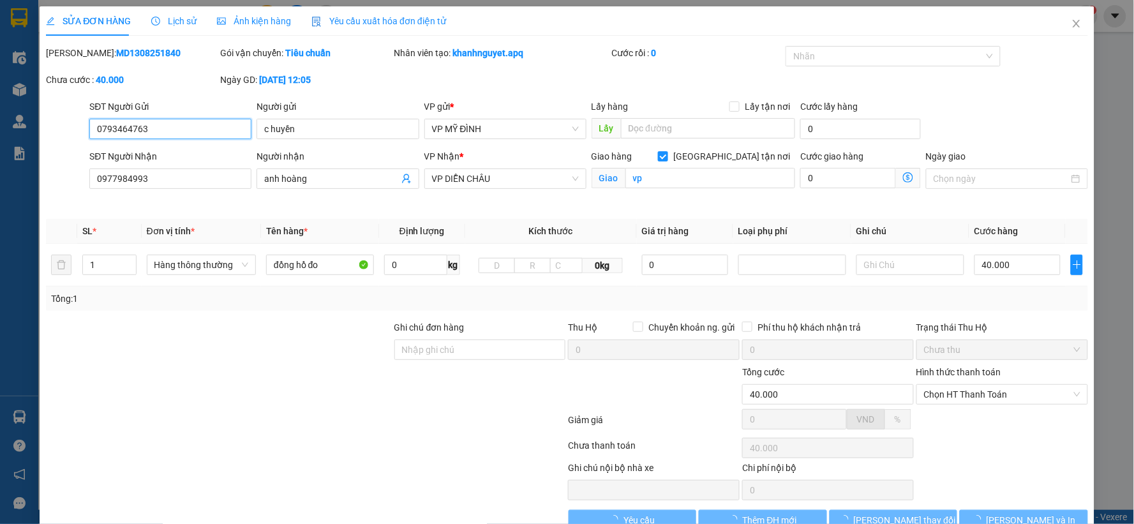
type input "0793464763"
type input "c huyền"
type input "0977984993"
type input "anh hoàng"
checkbox input "true"
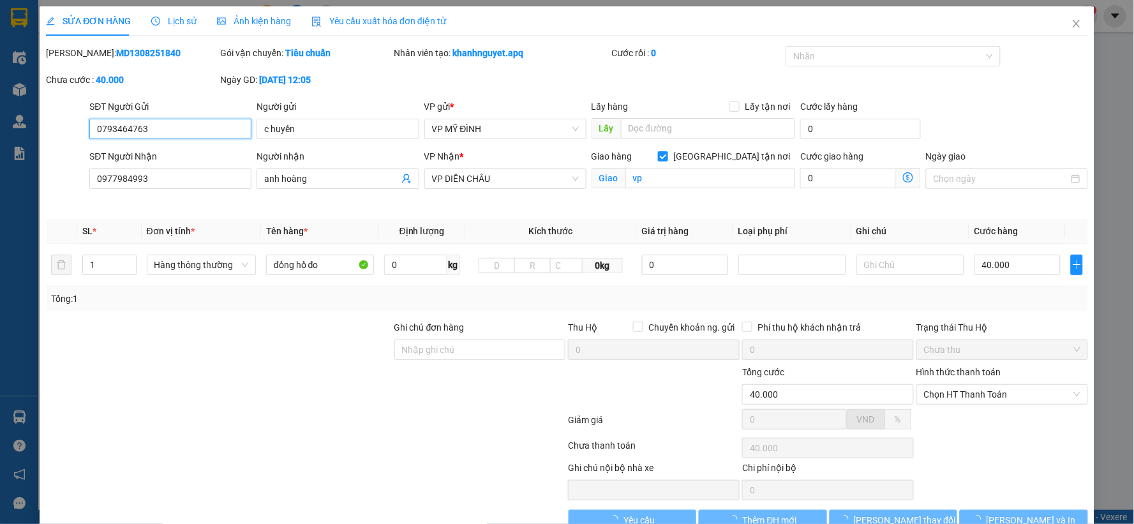
type input "vp"
type input "40.000"
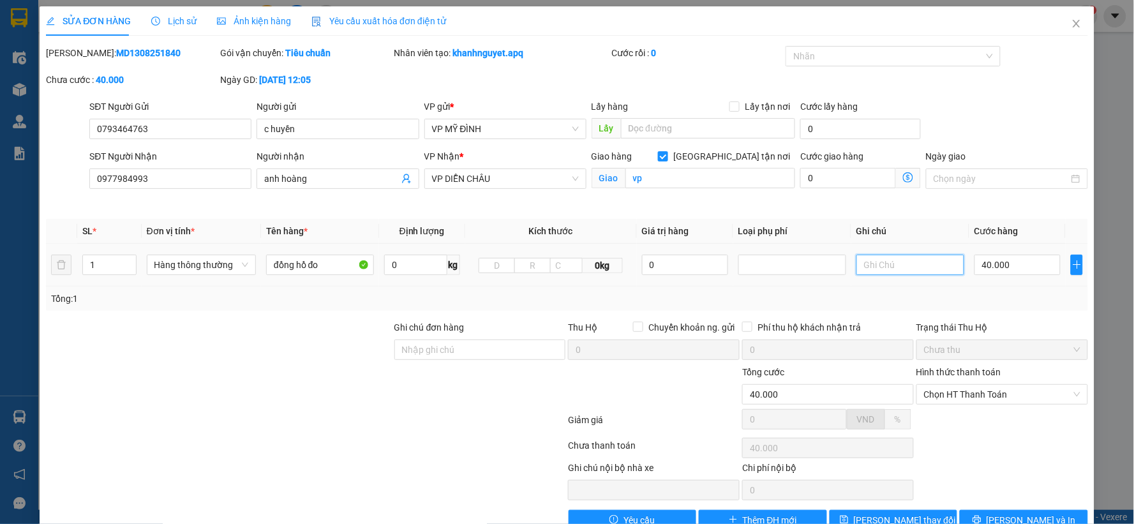
click at [880, 267] on input "text" at bounding box center [910, 265] width 108 height 20
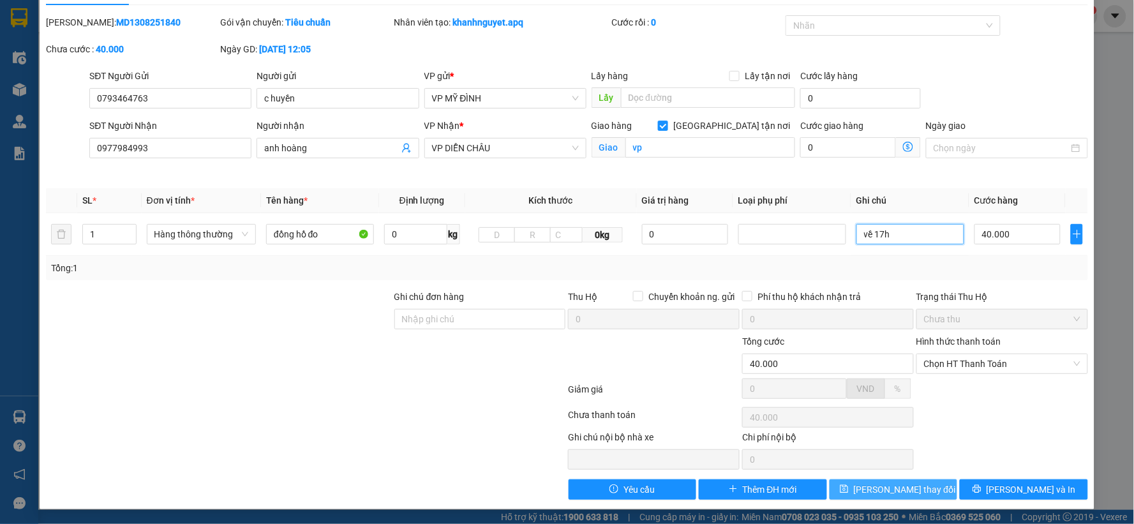
type input "về 17h"
click at [897, 487] on span "Lưu thay đổi" at bounding box center [905, 489] width 102 height 14
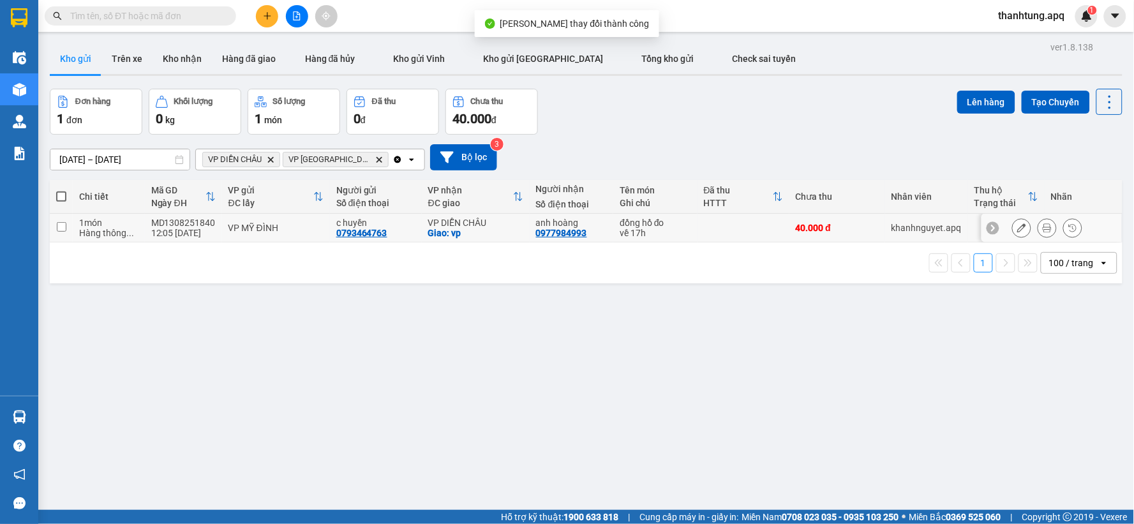
click at [831, 234] on td "40.000 đ" at bounding box center [837, 228] width 96 height 29
checkbox input "true"
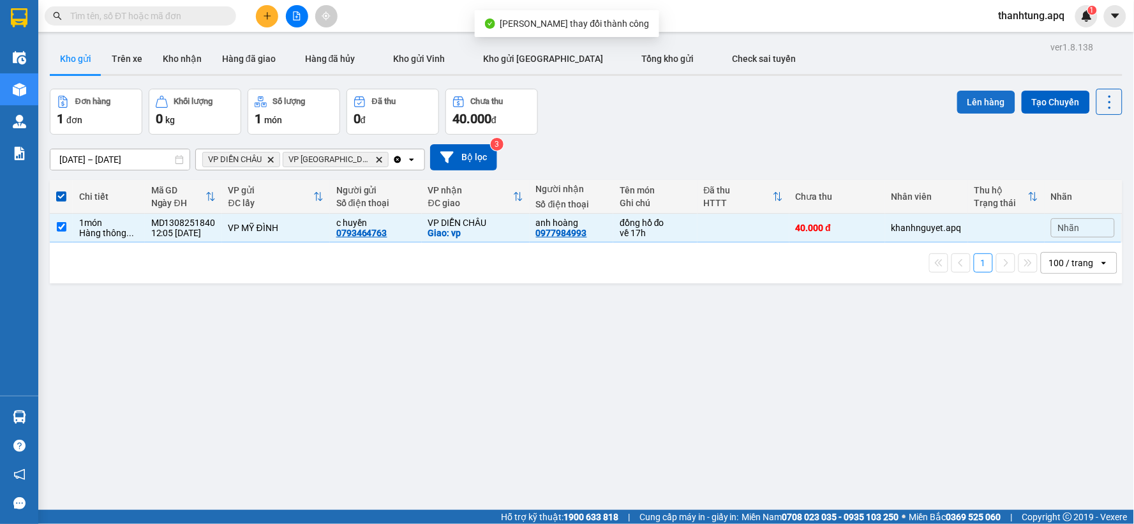
click at [977, 107] on button "Lên hàng" at bounding box center [986, 102] width 58 height 23
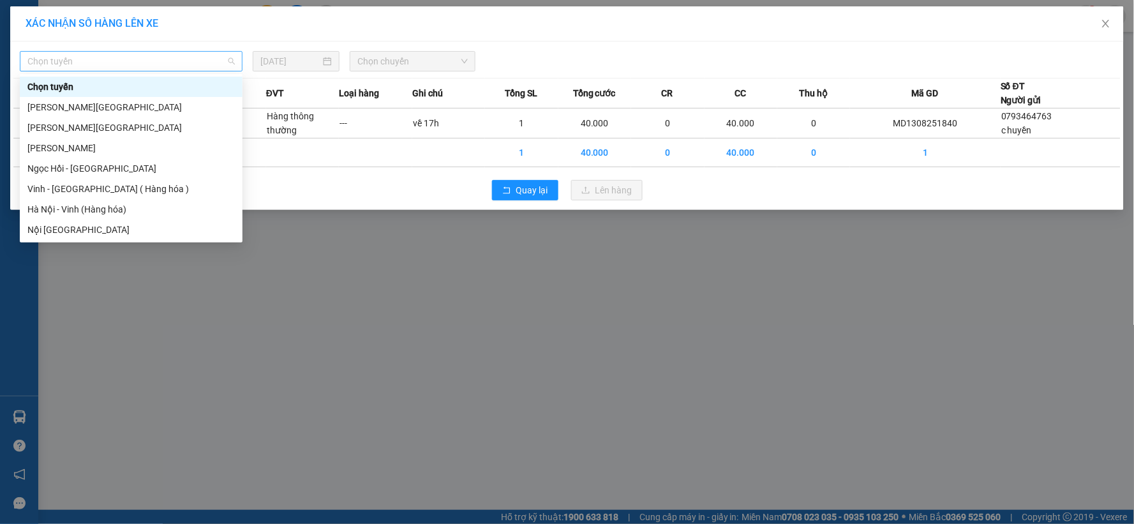
click at [203, 59] on span "Chọn tuyến" at bounding box center [130, 61] width 207 height 19
click at [181, 212] on div "Hà Nội - Vinh (Hàng hóa)" at bounding box center [130, 209] width 207 height 14
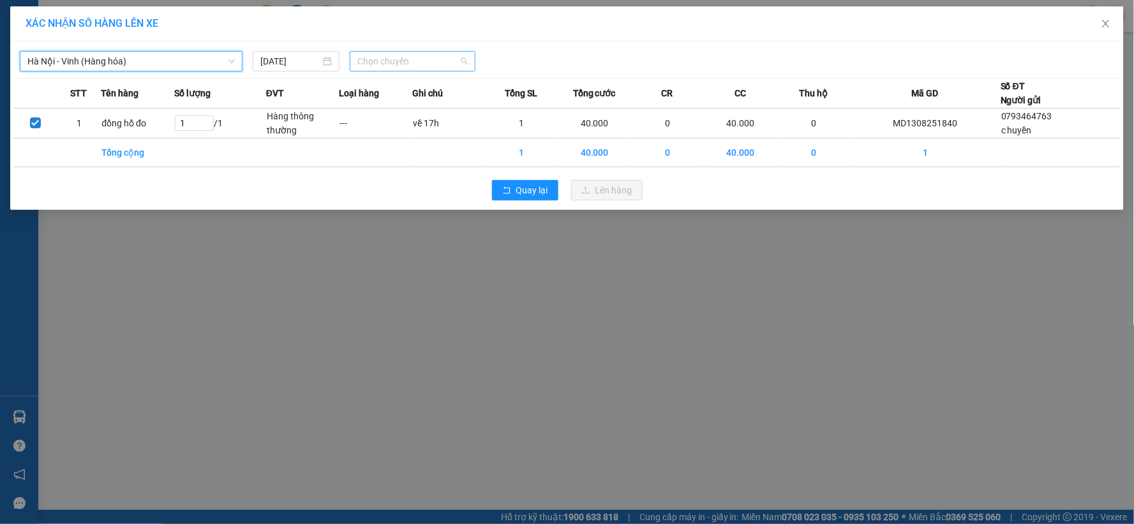
click at [456, 60] on span "Chọn chuyến" at bounding box center [412, 61] width 110 height 19
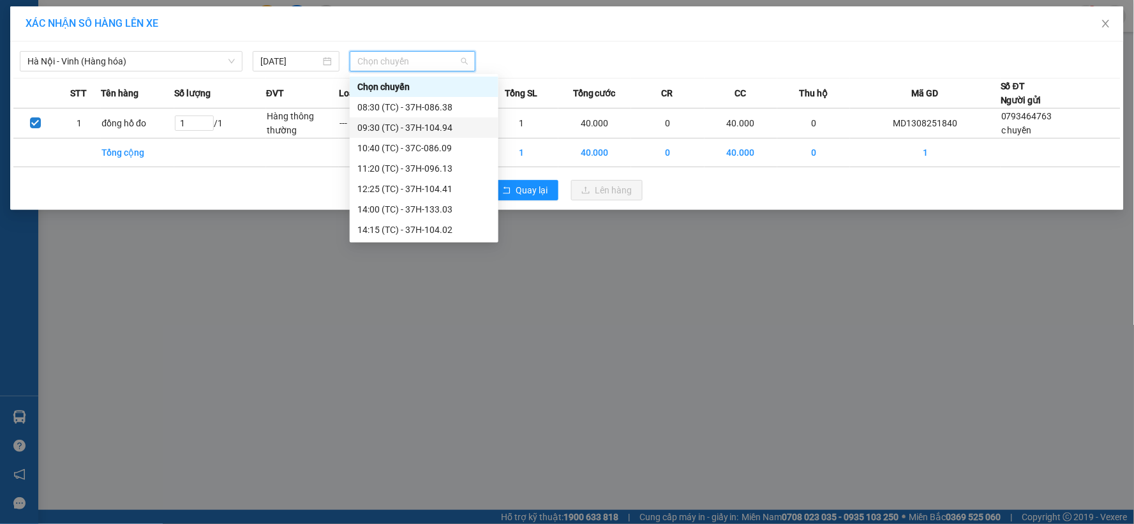
scroll to position [204, 0]
click at [450, 188] on div "23:05 (TC) - 37H-104.45" at bounding box center [423, 189] width 133 height 14
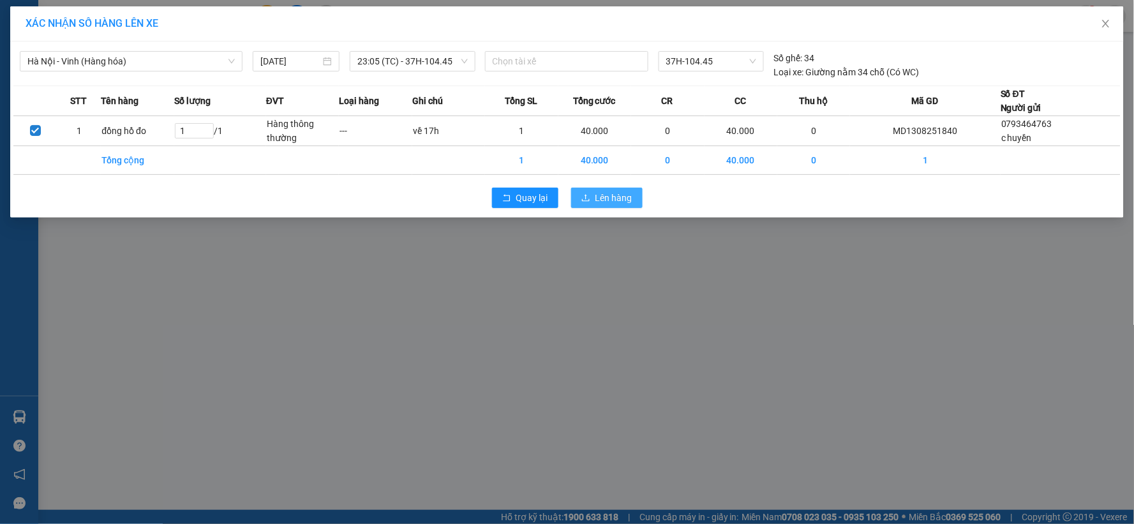
click at [606, 205] on span "Lên hàng" at bounding box center [613, 198] width 37 height 14
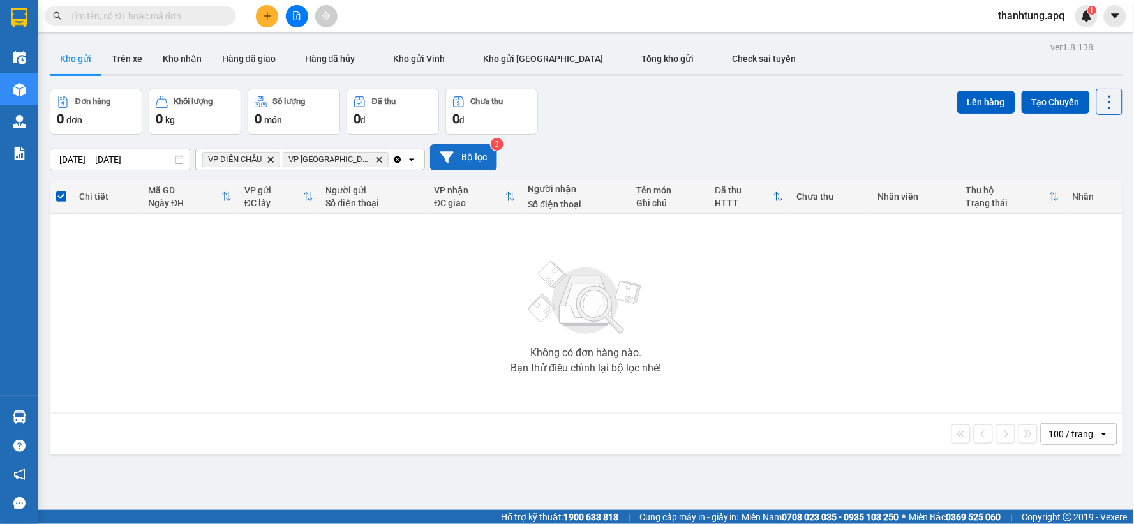
click at [468, 160] on button "Bộ lọc" at bounding box center [463, 157] width 67 height 26
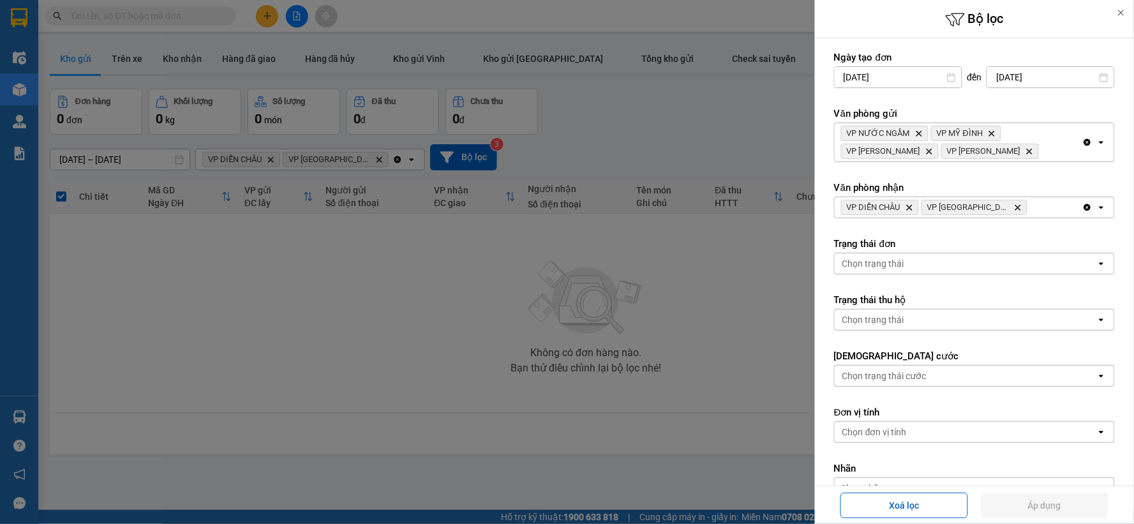
click at [1084, 209] on icon "Clear all" at bounding box center [1087, 207] width 7 height 7
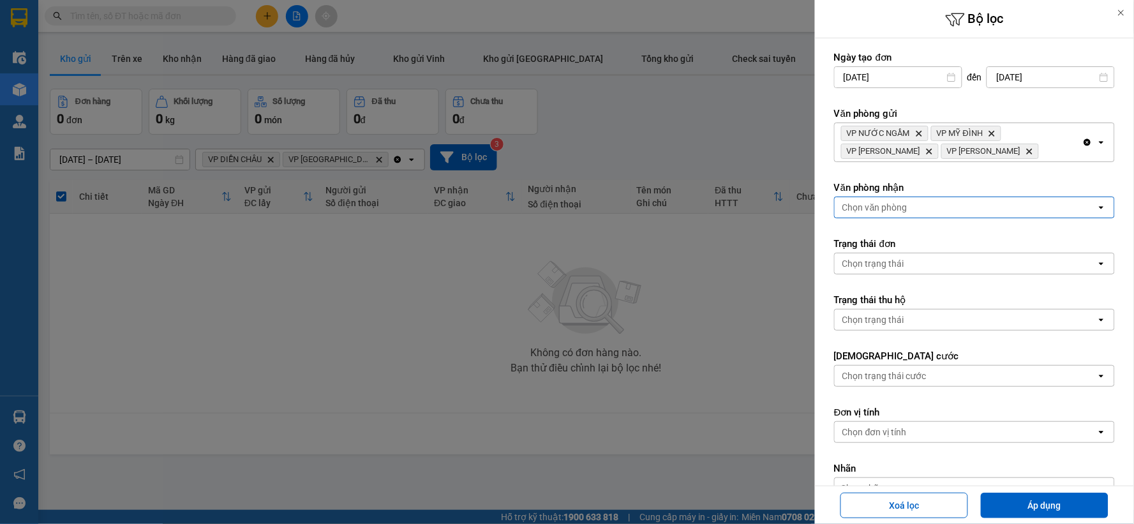
click at [1053, 206] on div "Chọn văn phòng" at bounding box center [965, 207] width 262 height 20
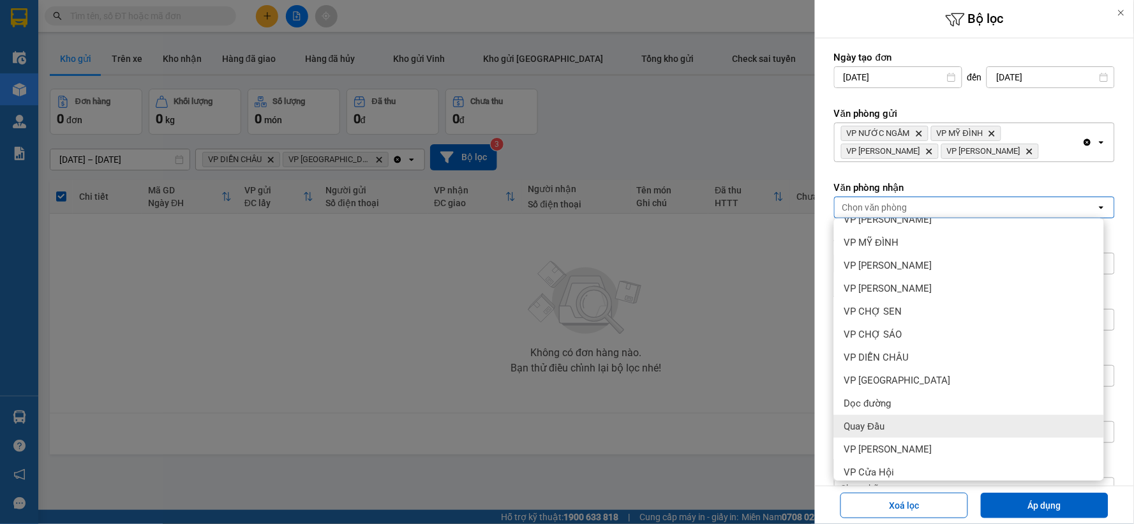
scroll to position [138, 0]
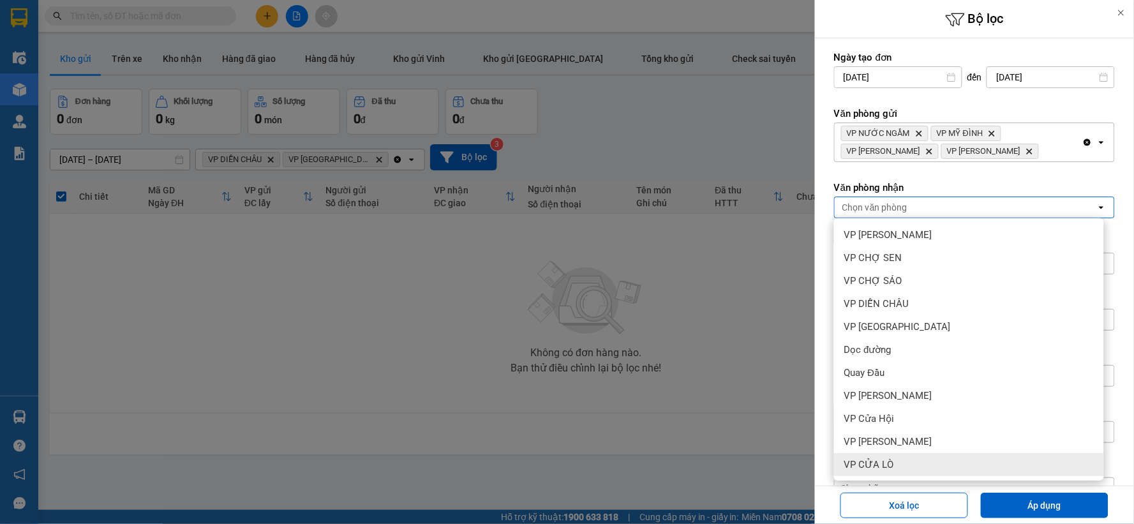
click at [943, 457] on div "VP CỬA LÒ" at bounding box center [969, 464] width 270 height 23
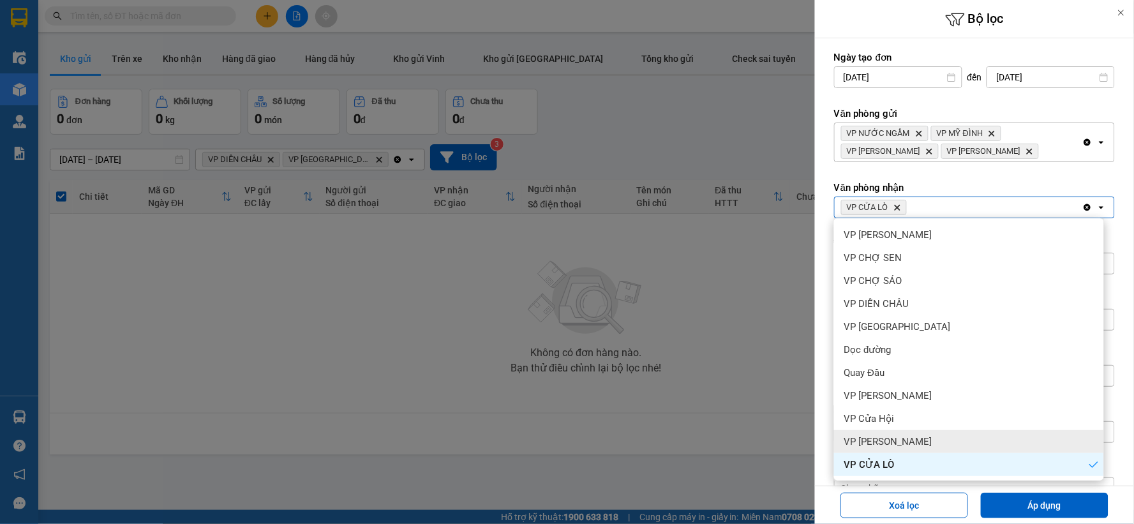
click at [942, 443] on div "VP [PERSON_NAME]" at bounding box center [969, 441] width 270 height 23
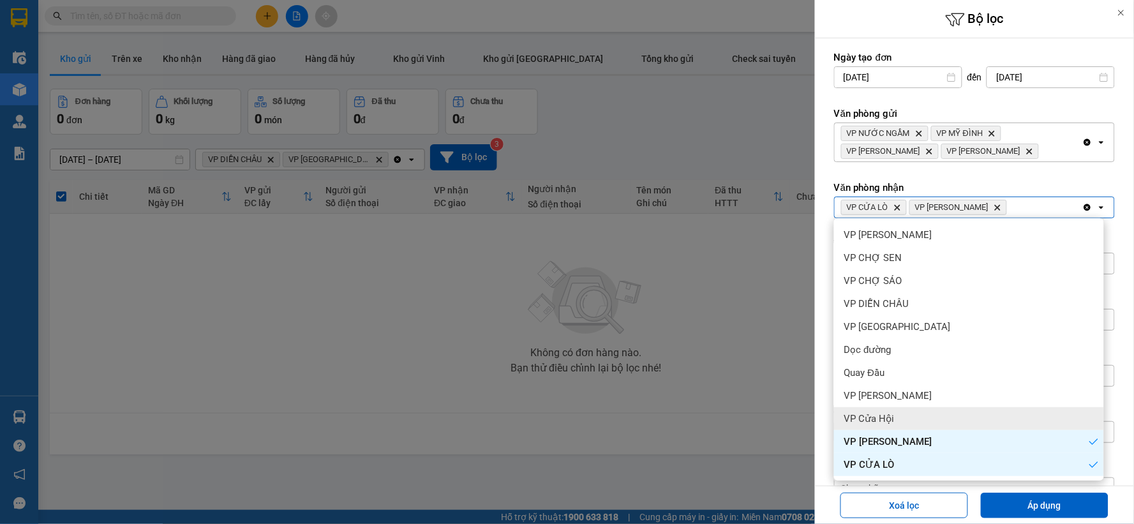
click at [940, 428] on div "VP Cửa Hội" at bounding box center [969, 418] width 270 height 23
click at [942, 407] on div "VP Cửa Hội" at bounding box center [969, 418] width 270 height 23
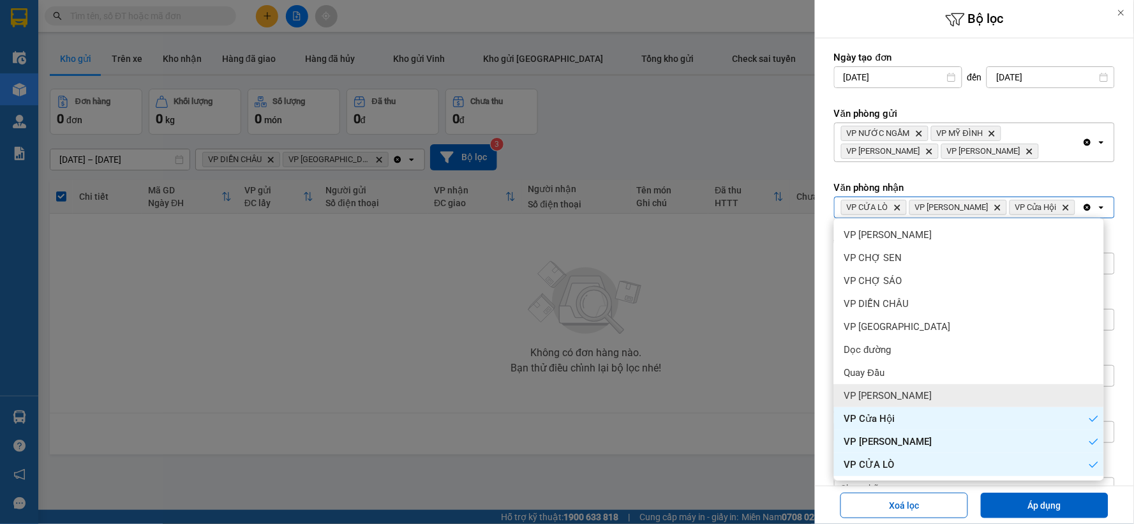
click at [942, 397] on div "VP [PERSON_NAME]" at bounding box center [969, 395] width 270 height 23
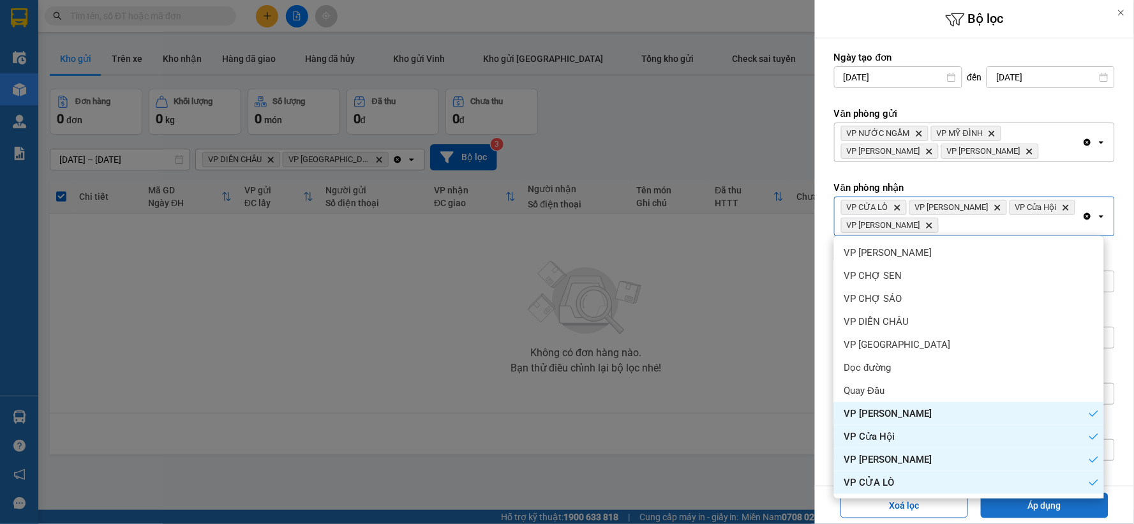
click at [1013, 501] on button "Áp dụng" at bounding box center [1044, 505] width 128 height 26
